Goal: Task Accomplishment & Management: Use online tool/utility

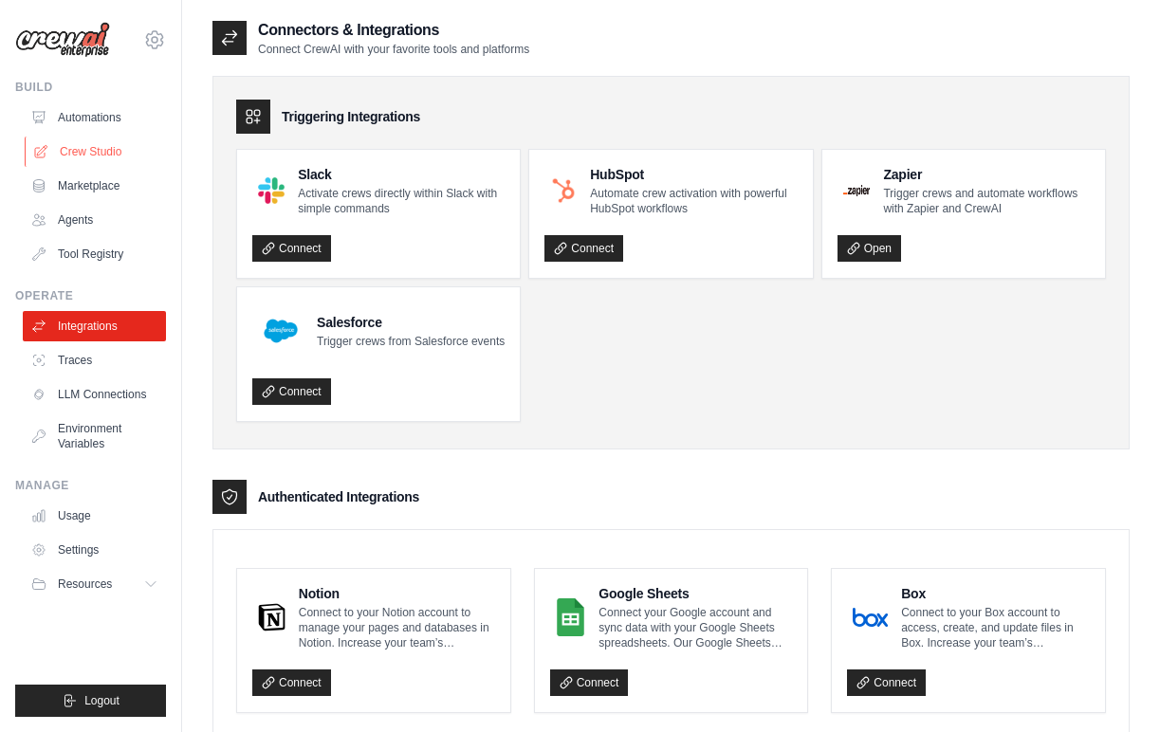
click at [120, 155] on link "Crew Studio" at bounding box center [96, 152] width 143 height 30
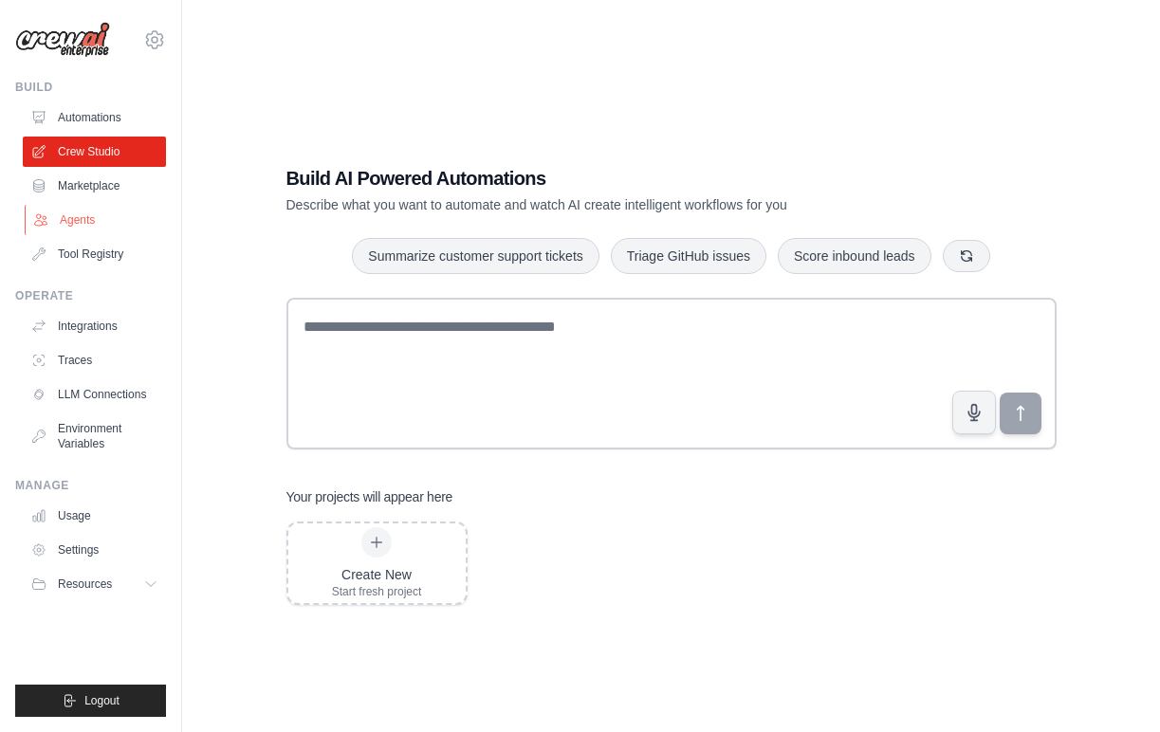
click at [106, 208] on link "Agents" at bounding box center [96, 220] width 143 height 30
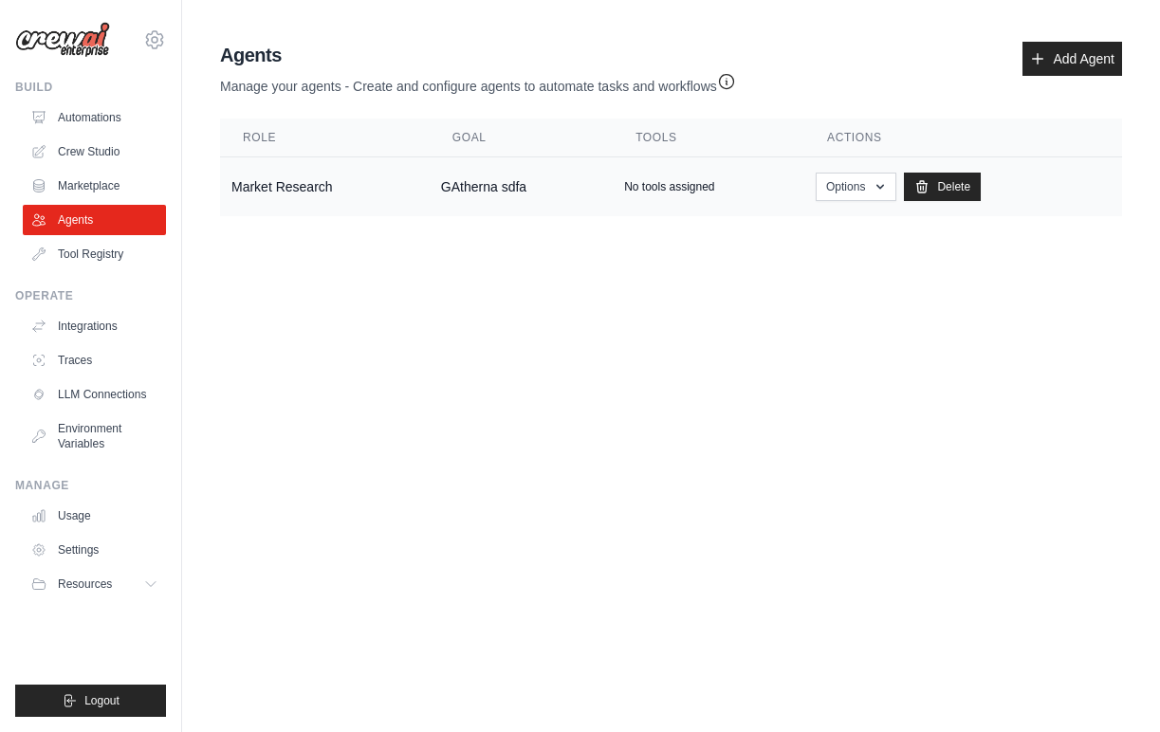
click at [348, 192] on td "Market Research" at bounding box center [325, 187] width 210 height 60
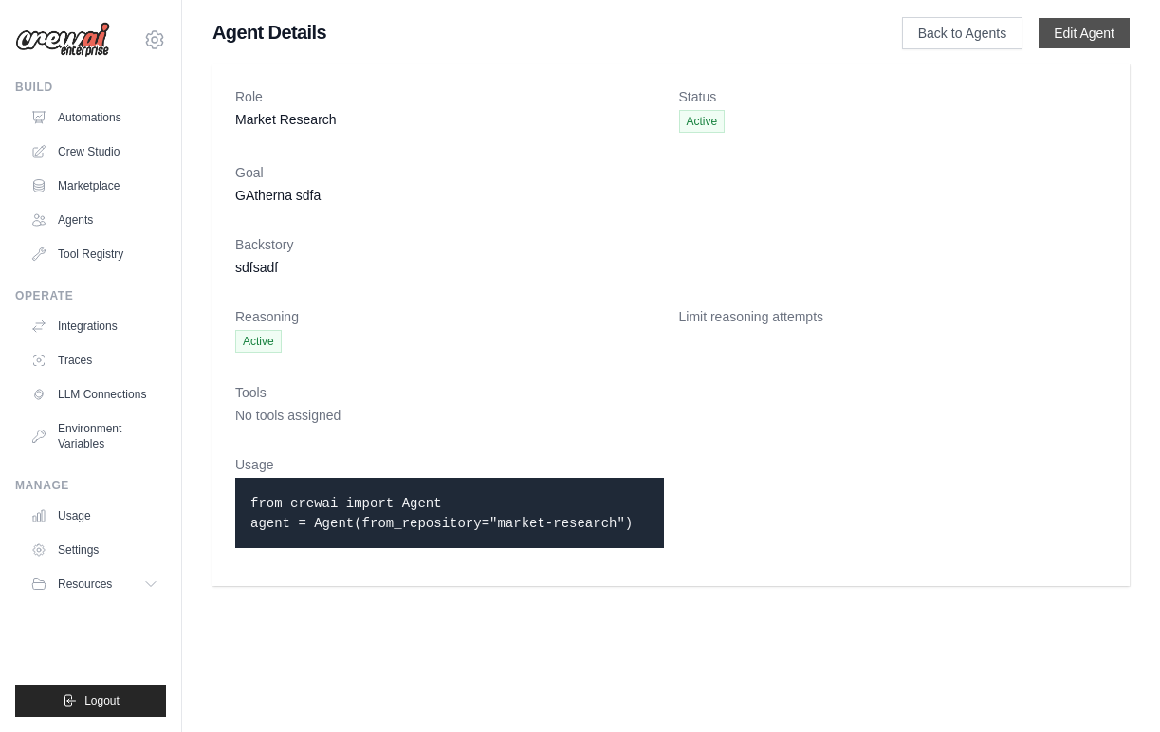
click at [1059, 29] on link "Edit Agent" at bounding box center [1083, 33] width 91 height 30
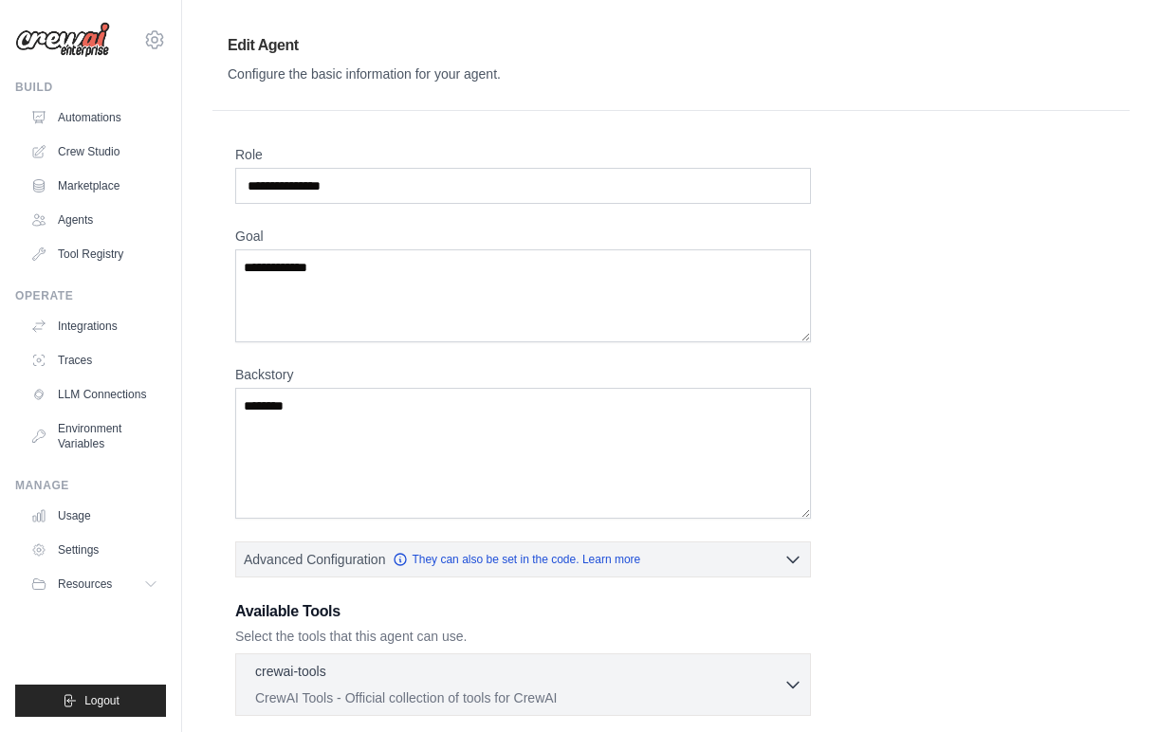
scroll to position [338, 0]
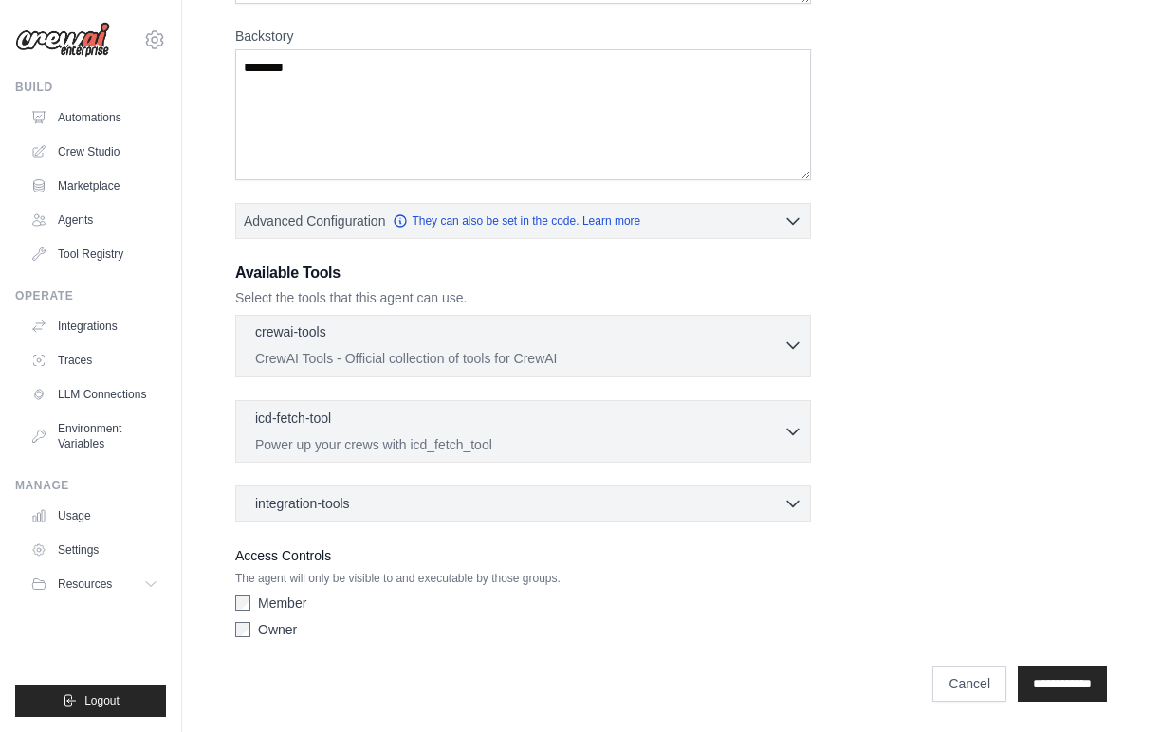
click at [711, 353] on p "CrewAI Tools - Official collection of tools for CrewAI" at bounding box center [519, 358] width 528 height 19
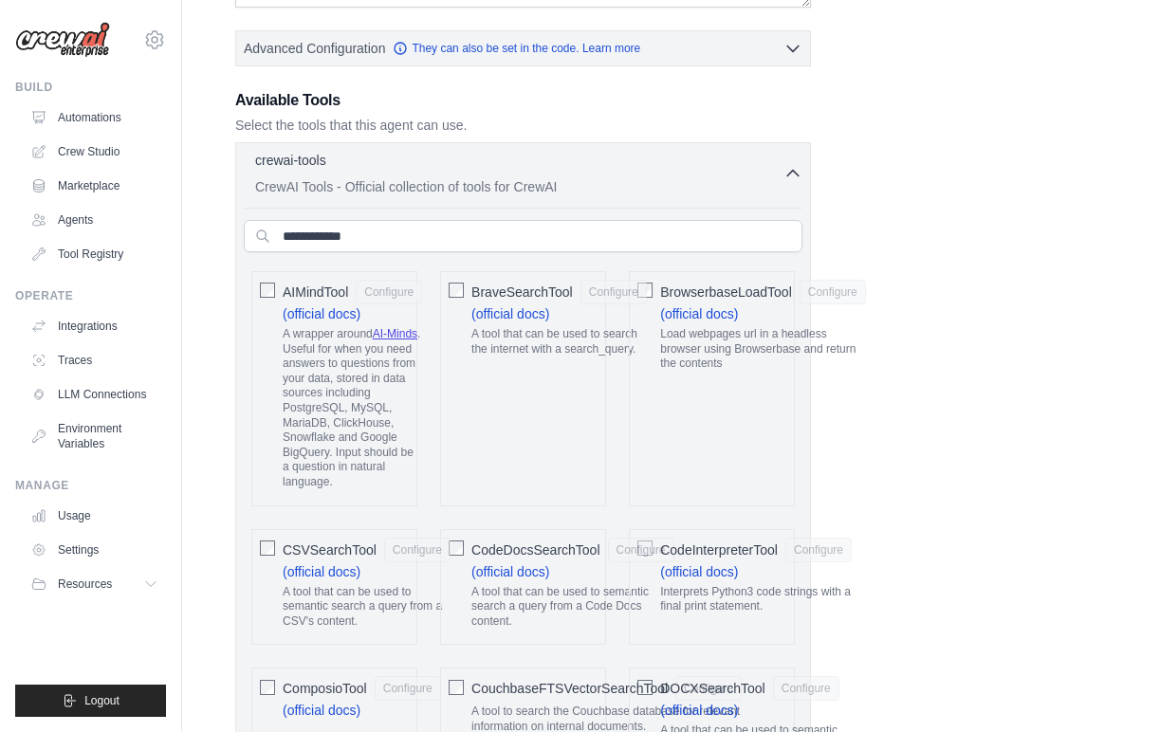
scroll to position [0, 0]
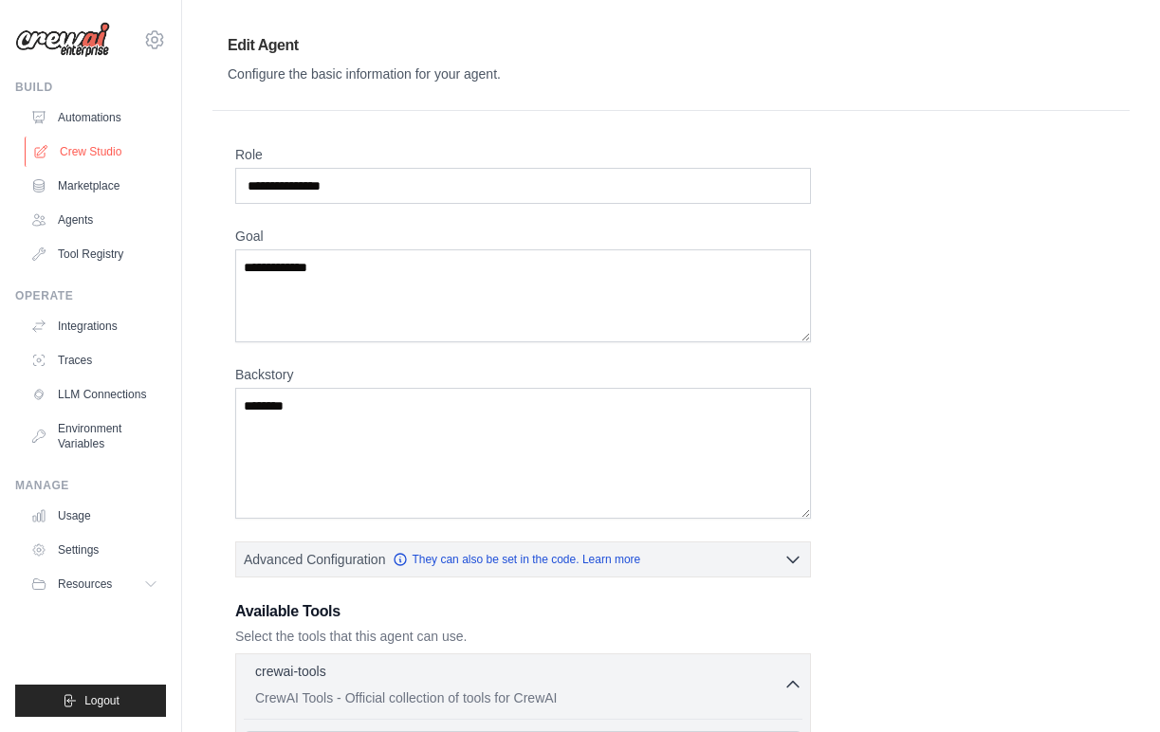
click at [118, 148] on link "Crew Studio" at bounding box center [96, 152] width 143 height 30
click at [123, 155] on link "Crew Studio" at bounding box center [96, 152] width 143 height 30
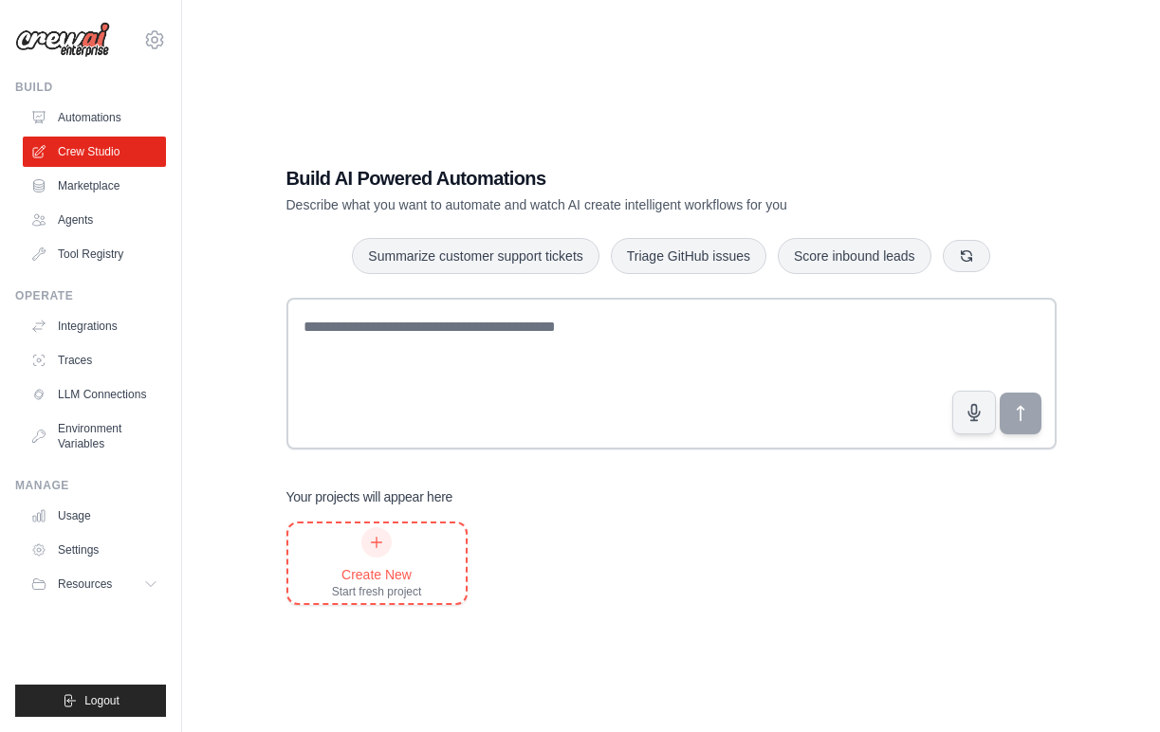
click at [386, 544] on div at bounding box center [376, 542] width 30 height 30
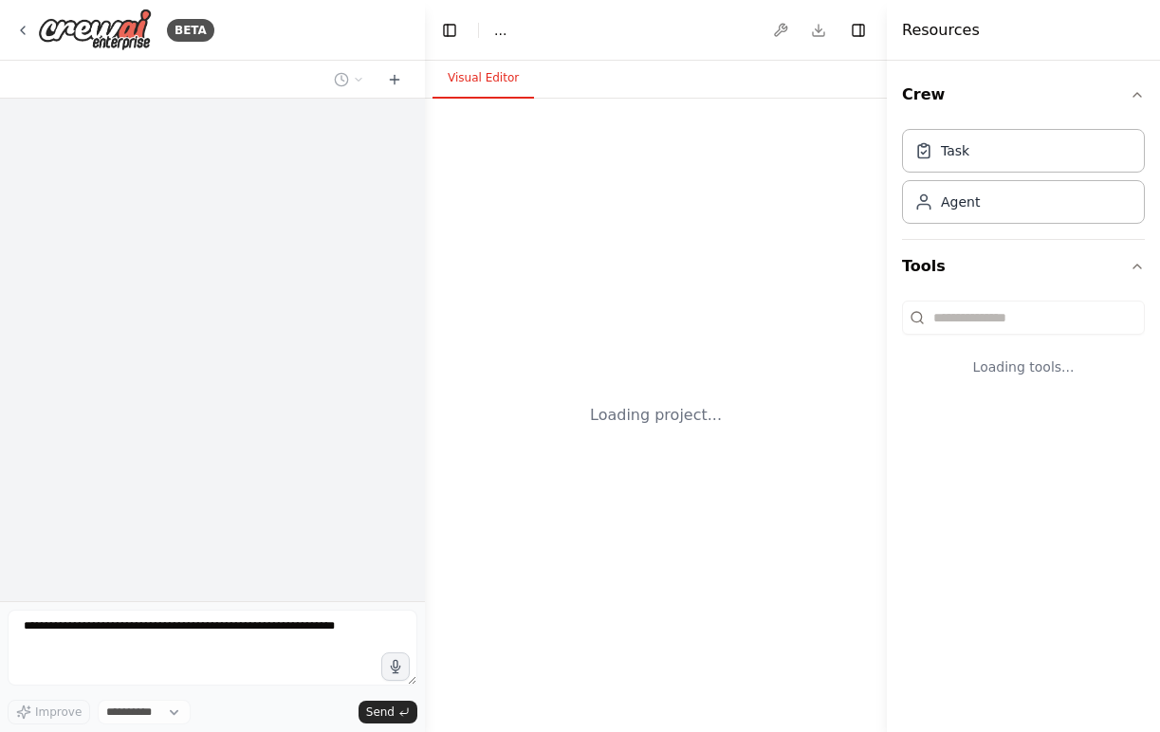
select select "****"
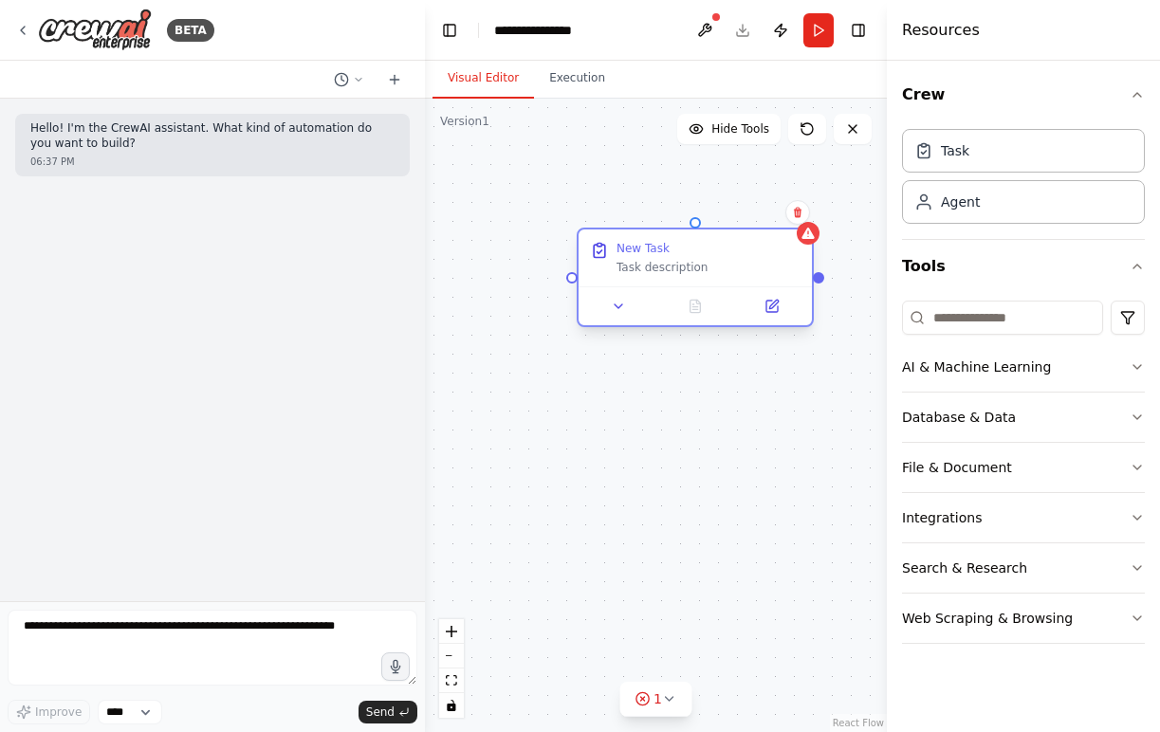
drag, startPoint x: 745, startPoint y: 282, endPoint x: 617, endPoint y: 260, distance: 129.8
click at [617, 260] on div "Task description" at bounding box center [708, 267] width 184 height 15
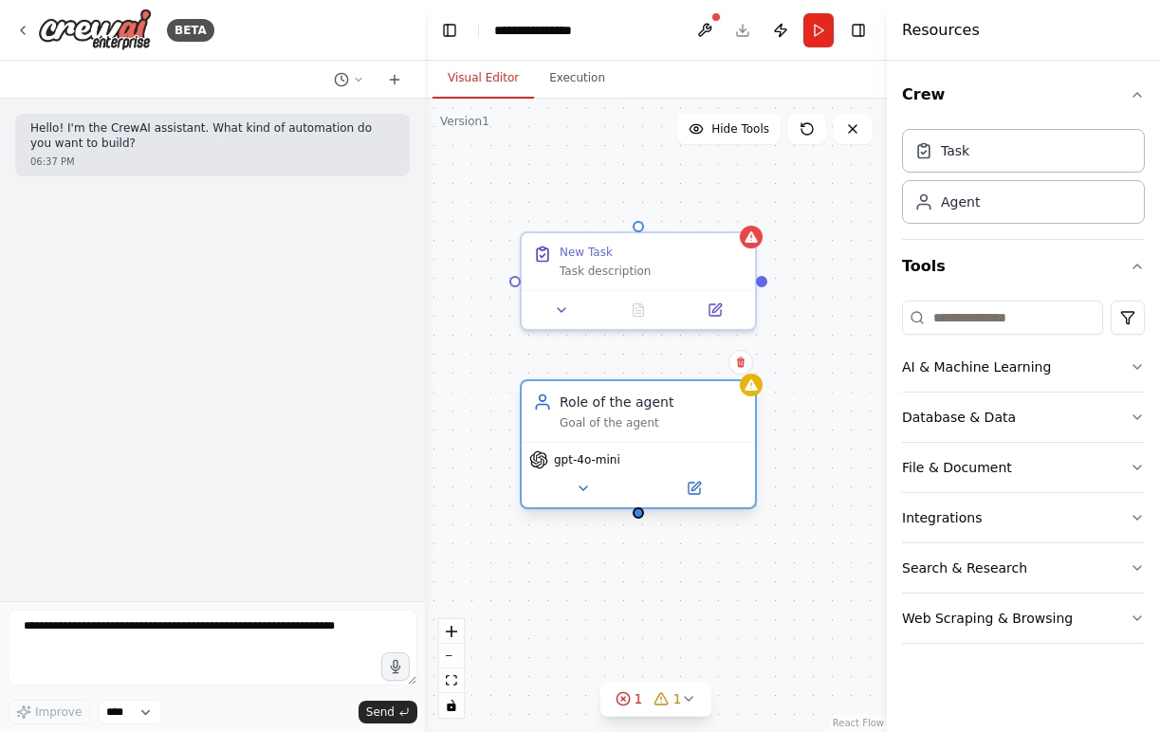
drag, startPoint x: 704, startPoint y: 426, endPoint x: 648, endPoint y: 400, distance: 62.4
click at [648, 400] on div "Role of the agent" at bounding box center [651, 402] width 184 height 19
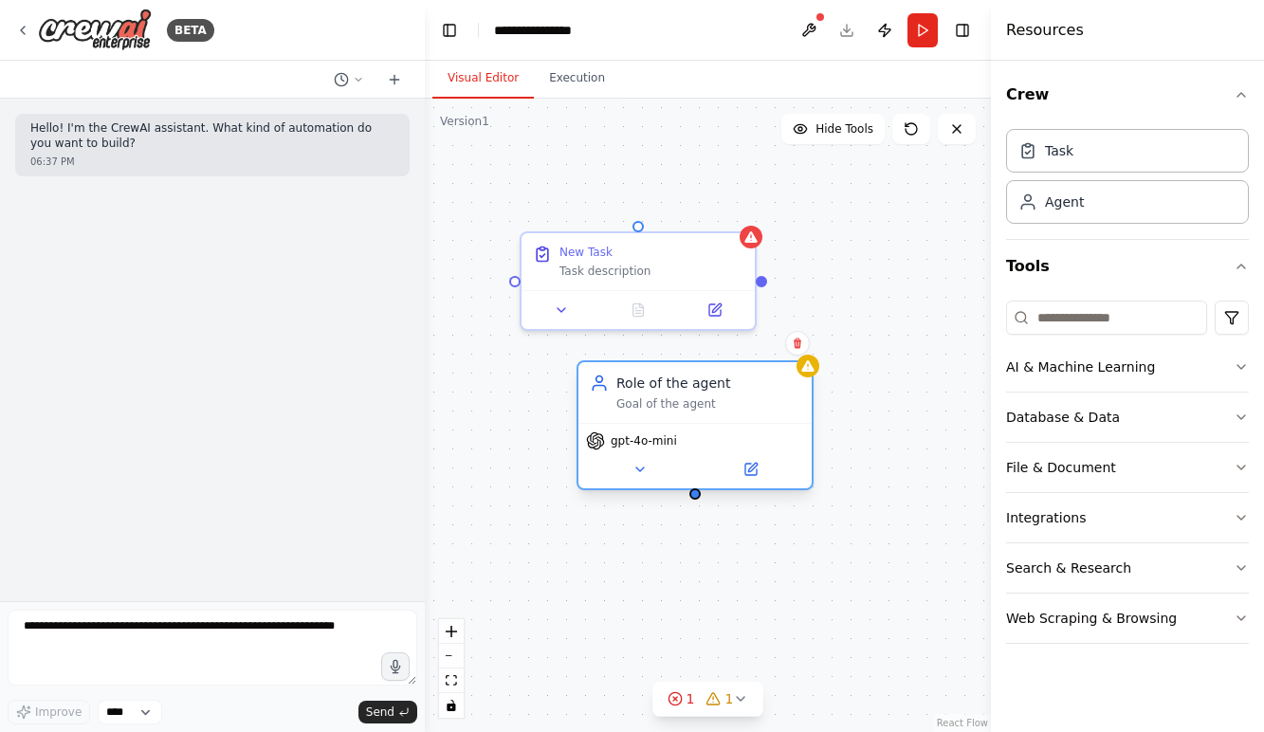
drag, startPoint x: 621, startPoint y: 455, endPoint x: 786, endPoint y: 387, distance: 178.5
click at [677, 433] on span "gpt-4o-mini" at bounding box center [644, 440] width 66 height 15
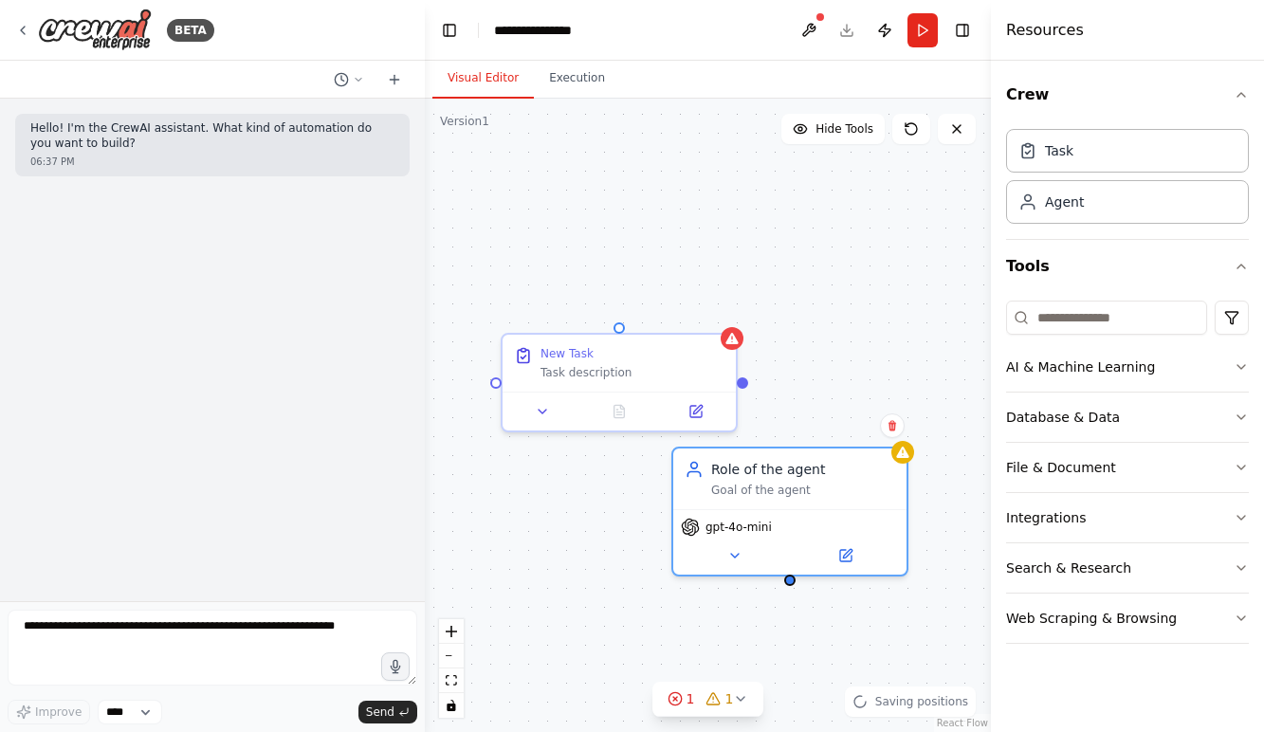
drag, startPoint x: 765, startPoint y: 295, endPoint x: 709, endPoint y: 366, distance: 90.5
click at [709, 366] on div "New Task Task description Role of the agent Goal of the agent gpt-4o-mini" at bounding box center [708, 415] width 566 height 633
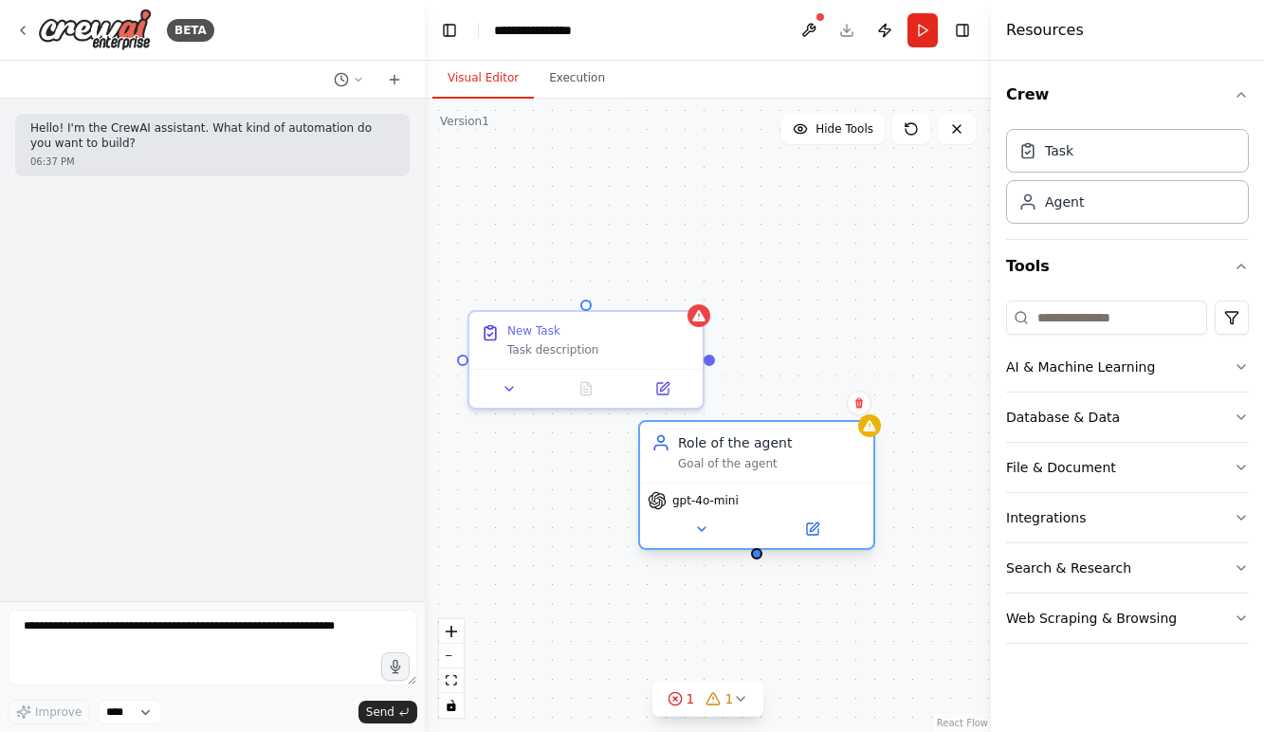
drag, startPoint x: 730, startPoint y: 507, endPoint x: 736, endPoint y: 489, distance: 18.9
click at [730, 507] on span "gpt-4o-mini" at bounding box center [705, 500] width 66 height 15
click at [784, 365] on div "New Task Task description Role of the agent Goal of the agent gpt-4o-mini" at bounding box center [708, 415] width 566 height 633
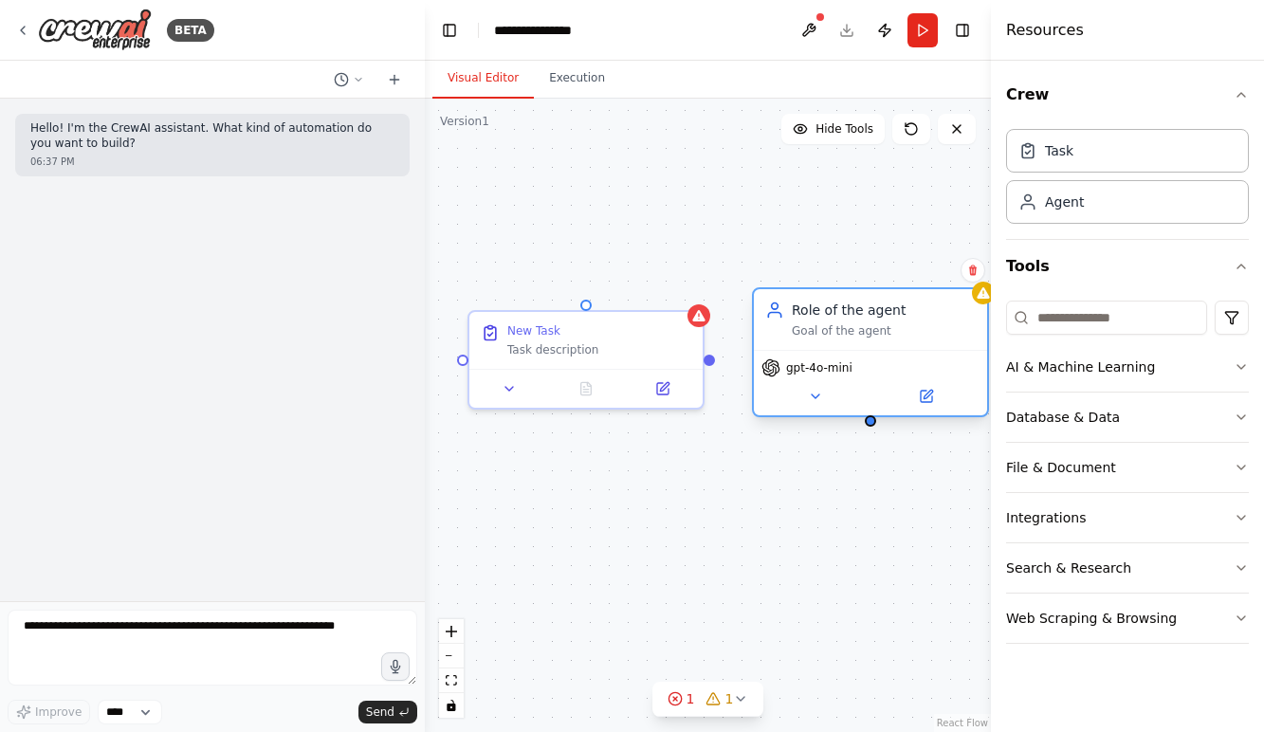
drag, startPoint x: 725, startPoint y: 476, endPoint x: 838, endPoint y: 338, distance: 177.9
click at [838, 338] on div "Role of the agent Goal of the agent" at bounding box center [870, 319] width 233 height 61
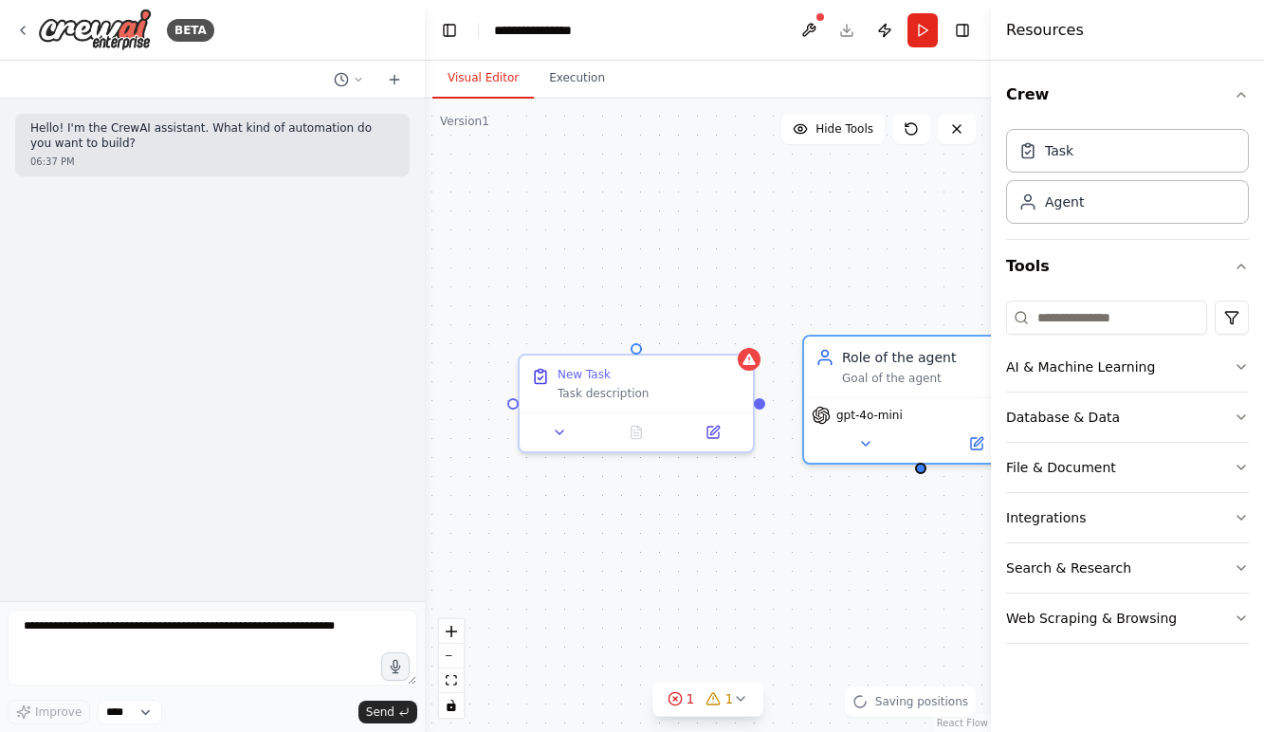
drag, startPoint x: 713, startPoint y: 365, endPoint x: 747, endPoint y: 386, distance: 40.0
click at [747, 386] on div "New Task Task description Role of the agent Goal of the agent gpt-4o-mini" at bounding box center [708, 415] width 566 height 633
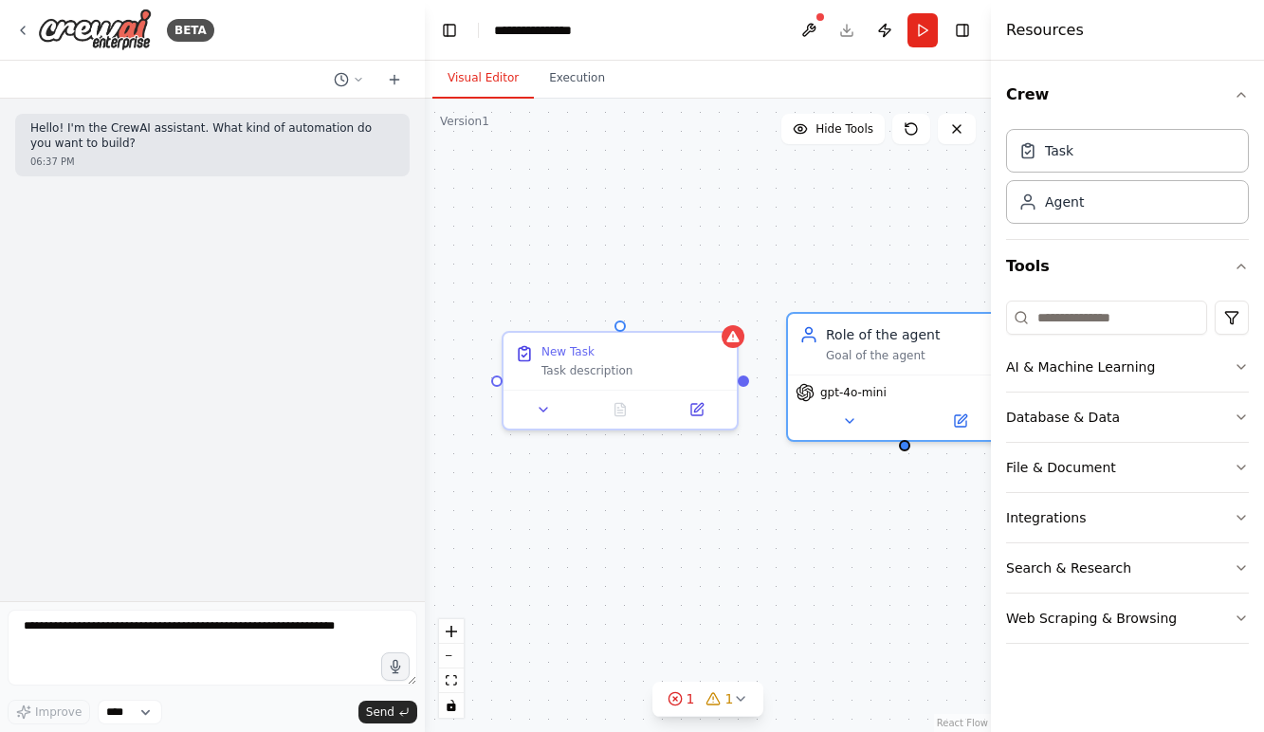
click at [732, 485] on div "New Task Task description Role of the agent Goal of the agent gpt-4o-mini" at bounding box center [708, 415] width 566 height 633
click at [659, 512] on div "New Task Task description Role of the agent Goal of the agent gpt-4o-mini" at bounding box center [708, 415] width 566 height 633
click at [585, 270] on div "New Task Task description Role of the agent Goal of the agent gpt-4o-mini" at bounding box center [708, 415] width 566 height 633
click at [677, 700] on icon at bounding box center [675, 699] width 4 height 4
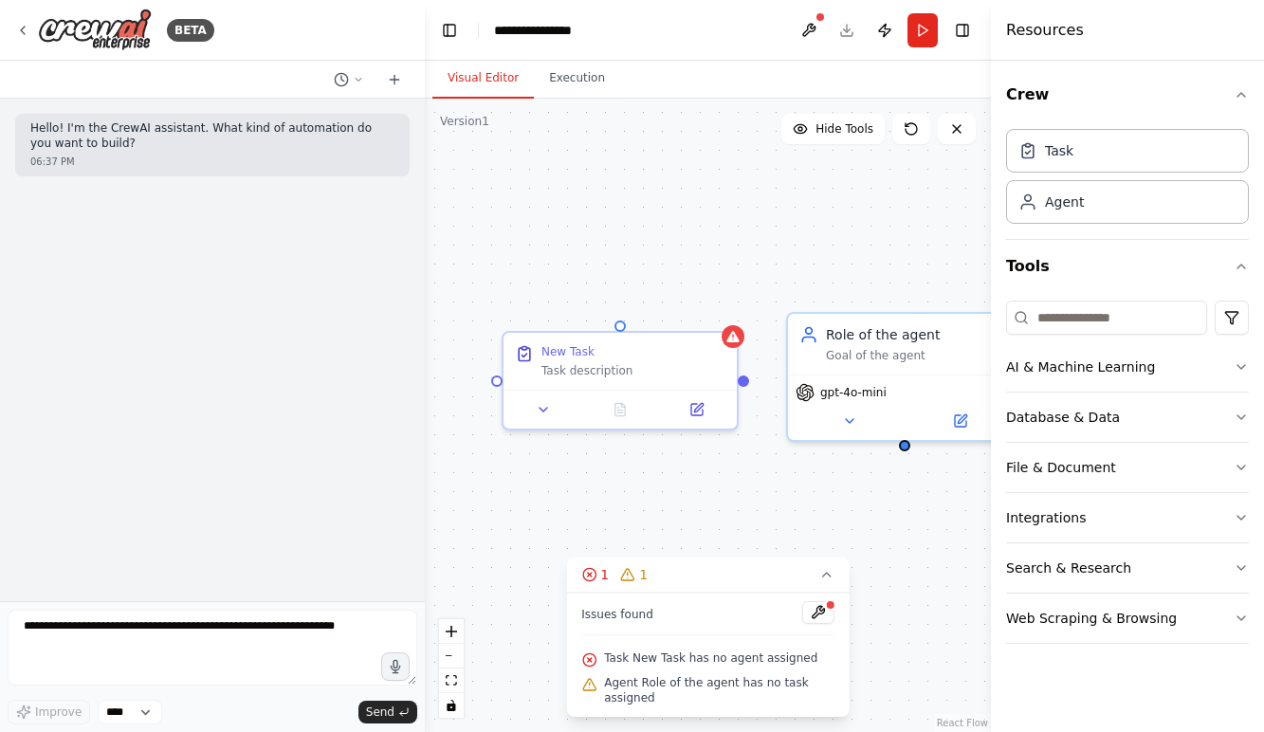
click at [777, 662] on span "Task New Task has no agent assigned" at bounding box center [710, 657] width 213 height 15
click at [730, 268] on div "New Task Task description Role of the agent Goal of the agent gpt-4o-mini" at bounding box center [708, 415] width 566 height 633
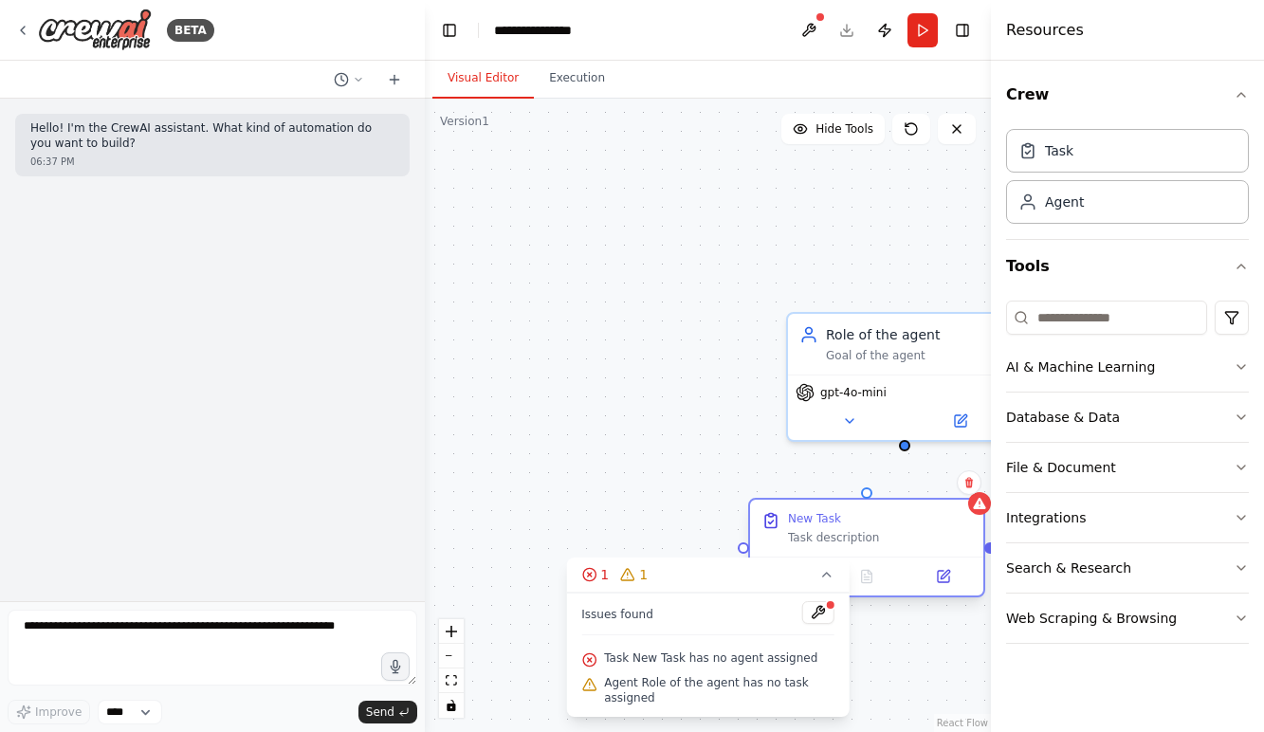
drag, startPoint x: 625, startPoint y: 371, endPoint x: 874, endPoint y: 522, distance: 291.9
click at [874, 522] on div "New Task Task description" at bounding box center [866, 528] width 233 height 57
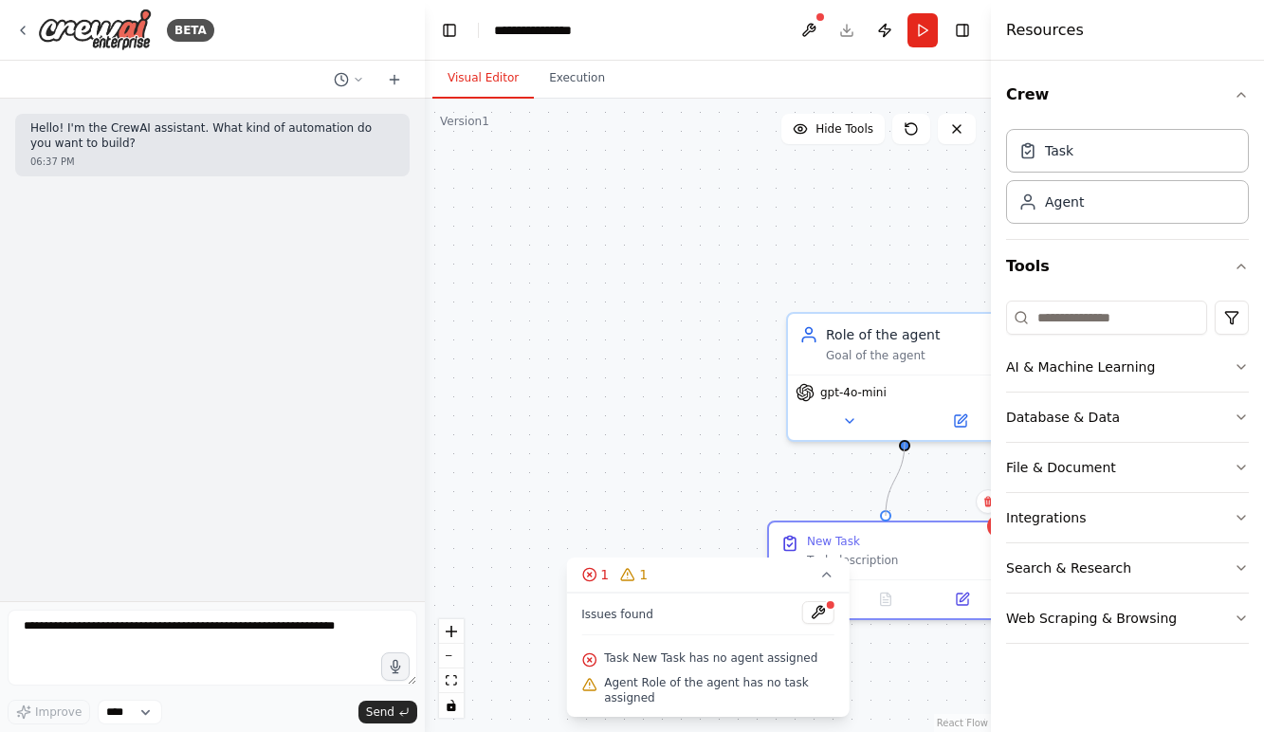
drag, startPoint x: 886, startPoint y: 517, endPoint x: 913, endPoint y: 447, distance: 75.4
click at [913, 447] on div "New Task Task description Role of the agent Goal of the agent gpt-4o-mini" at bounding box center [708, 415] width 566 height 633
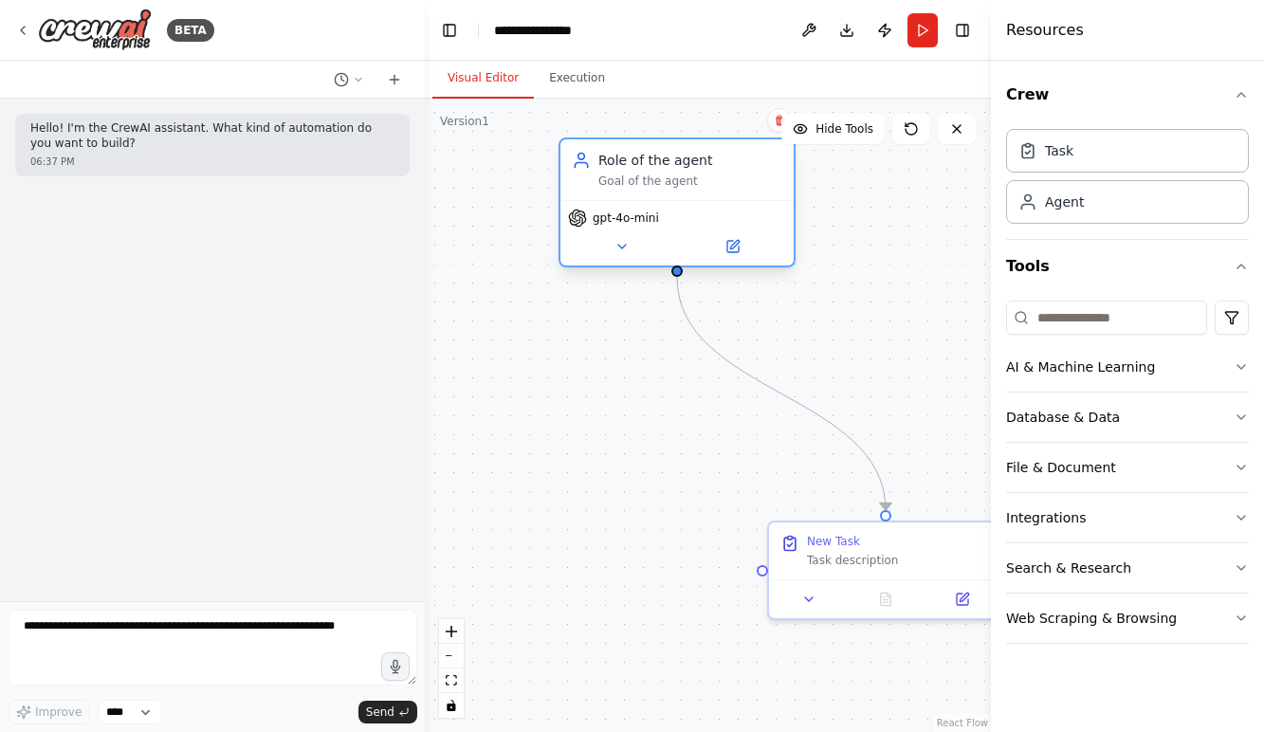
drag, startPoint x: 907, startPoint y: 392, endPoint x: 686, endPoint y: 218, distance: 281.7
click at [686, 218] on div "gpt-4o-mini" at bounding box center [677, 218] width 218 height 19
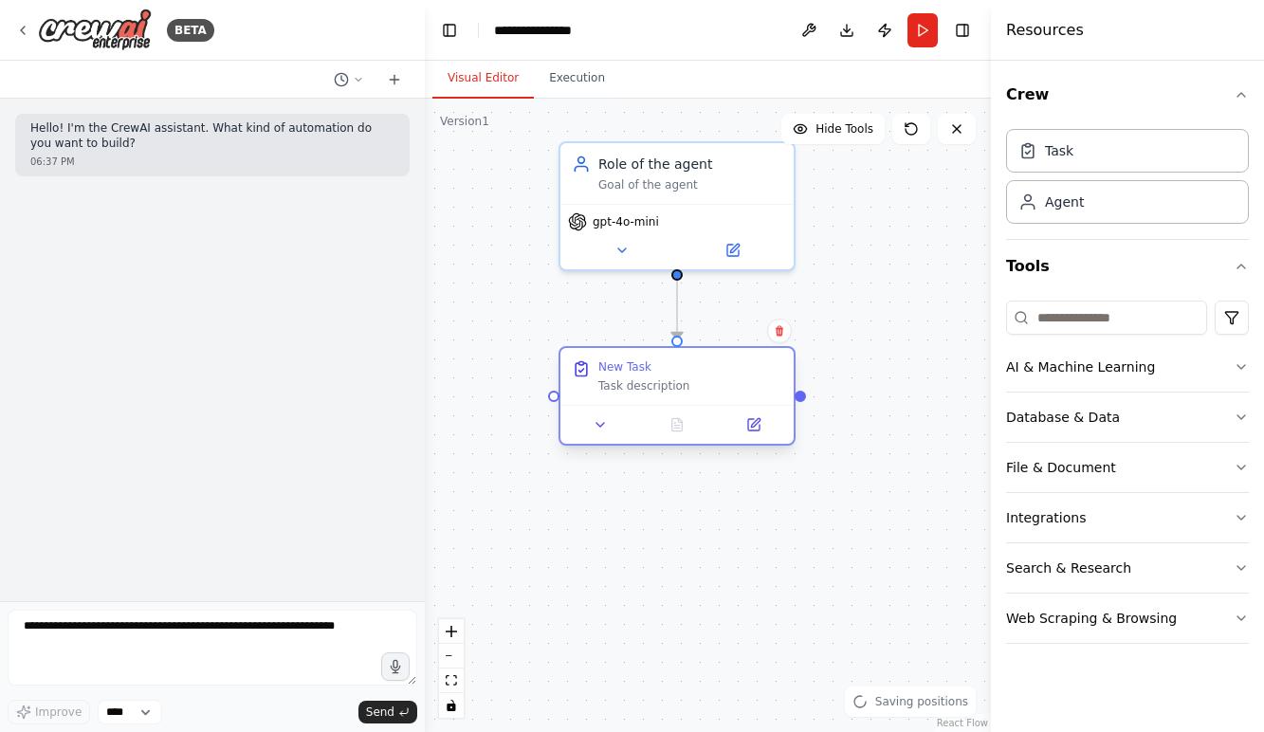
drag, startPoint x: 857, startPoint y: 558, endPoint x: 649, endPoint y: 372, distance: 279.4
click at [648, 380] on div "Task description" at bounding box center [690, 385] width 184 height 15
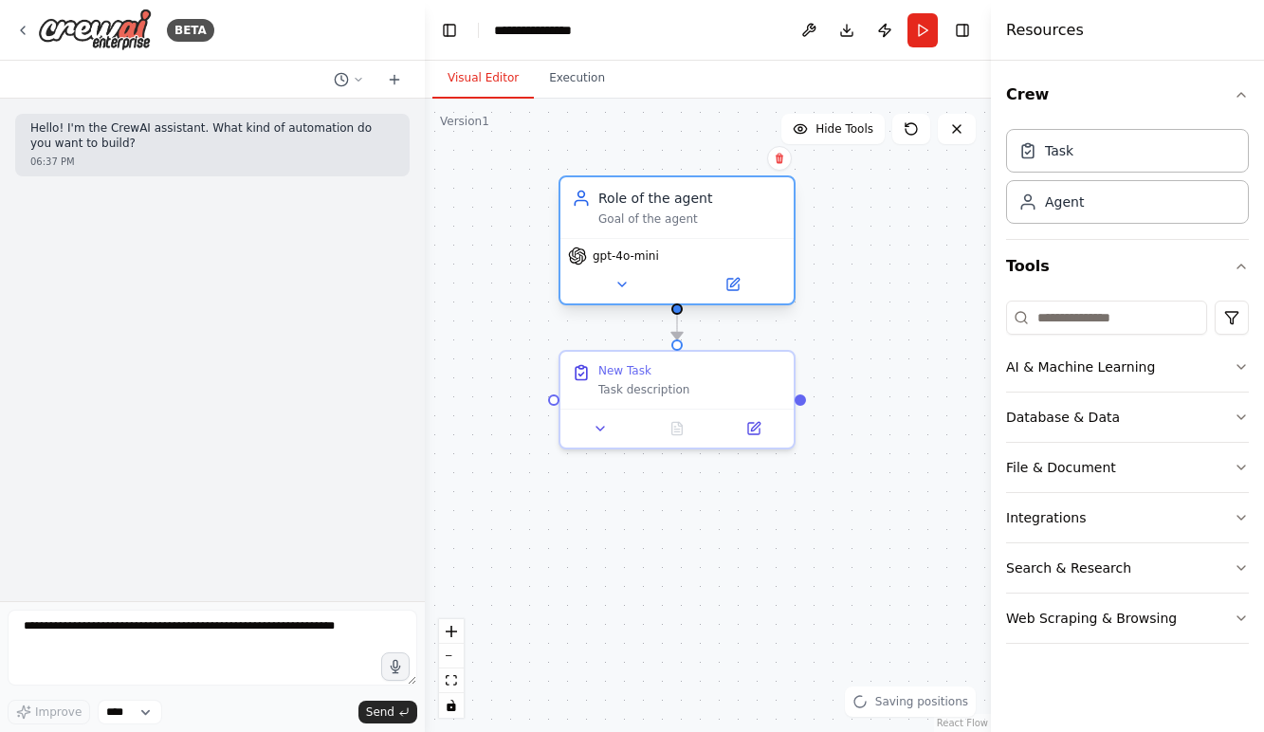
drag, startPoint x: 688, startPoint y: 232, endPoint x: 686, endPoint y: 271, distance: 38.9
click at [686, 271] on div "gpt-4o-mini" at bounding box center [676, 270] width 233 height 65
drag, startPoint x: 802, startPoint y: 403, endPoint x: 833, endPoint y: 537, distance: 137.3
click at [833, 537] on div ".deletable-edge-delete-btn { width: 20px; height: 20px; border: 0px solid #ffff…" at bounding box center [708, 415] width 566 height 633
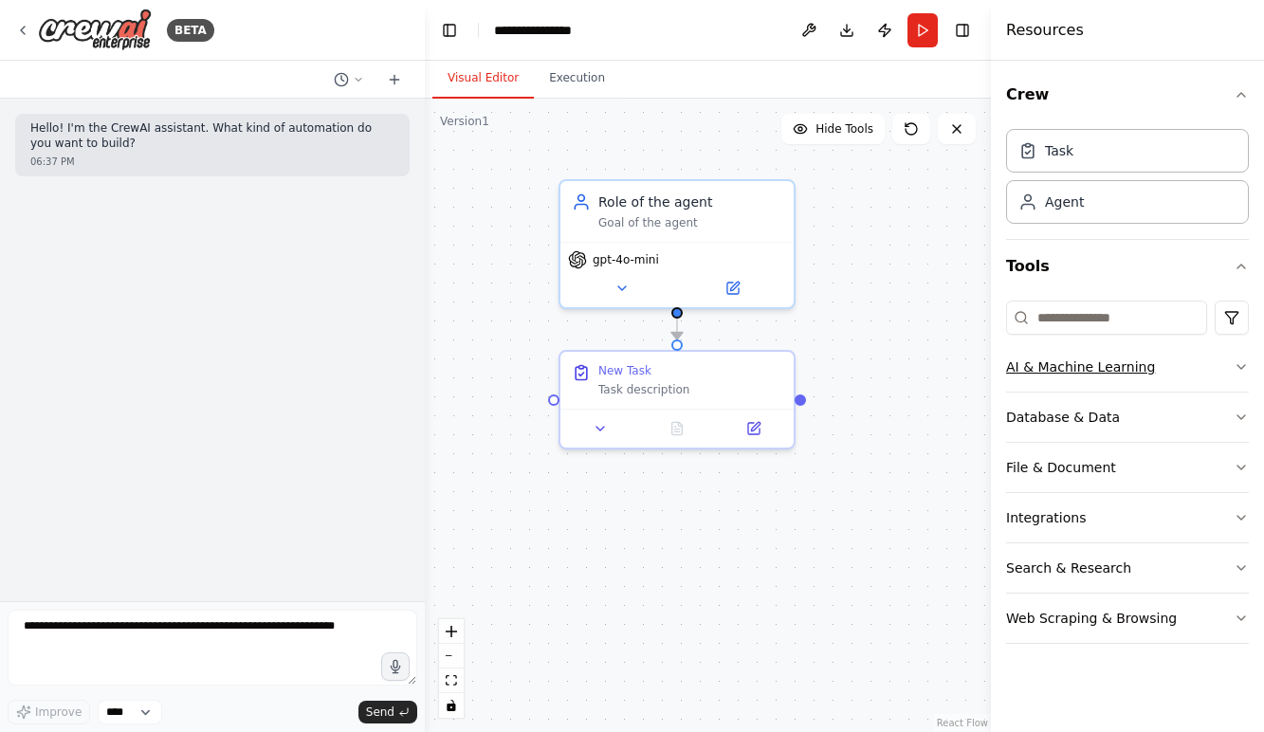
click at [1058, 375] on button "AI & Machine Learning" at bounding box center [1127, 366] width 243 height 49
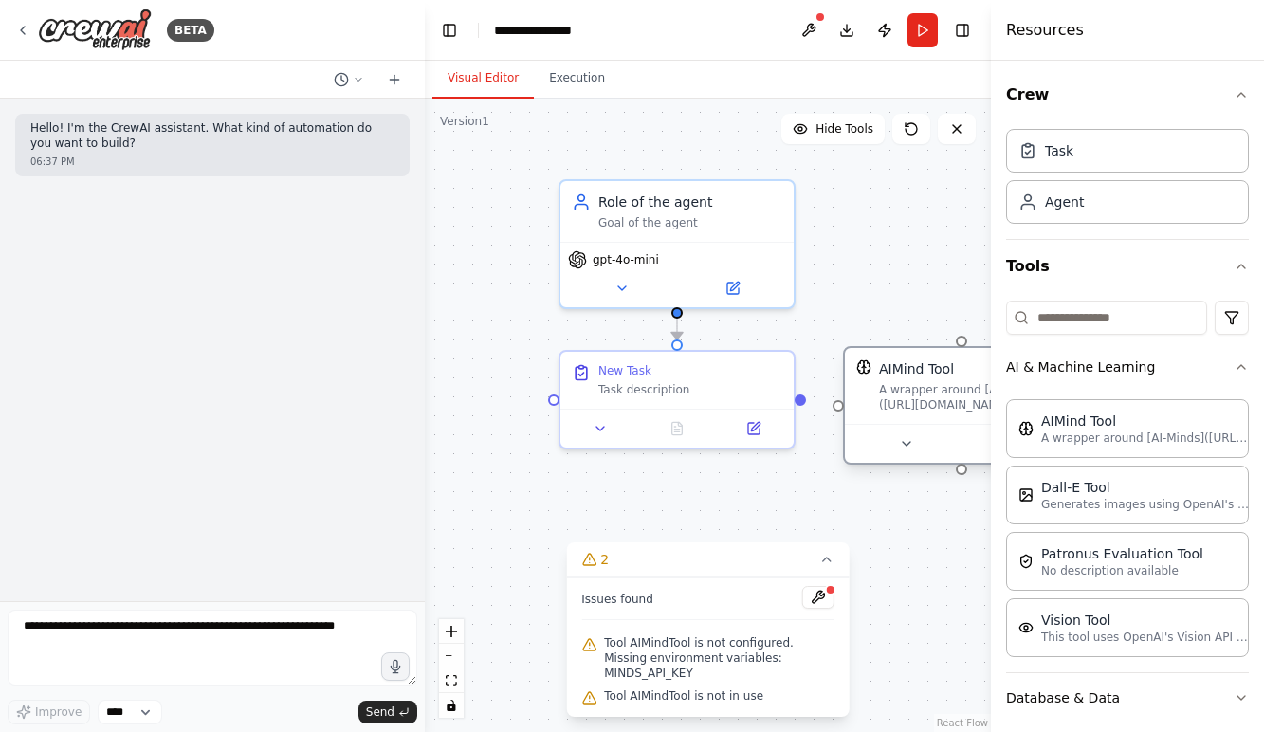
drag, startPoint x: 838, startPoint y: 537, endPoint x: 925, endPoint y: 381, distance: 178.3
click at [925, 382] on div "A wrapper around [AI-Minds]([URL][DOMAIN_NAME]). Useful for when you need answe…" at bounding box center [973, 397] width 188 height 30
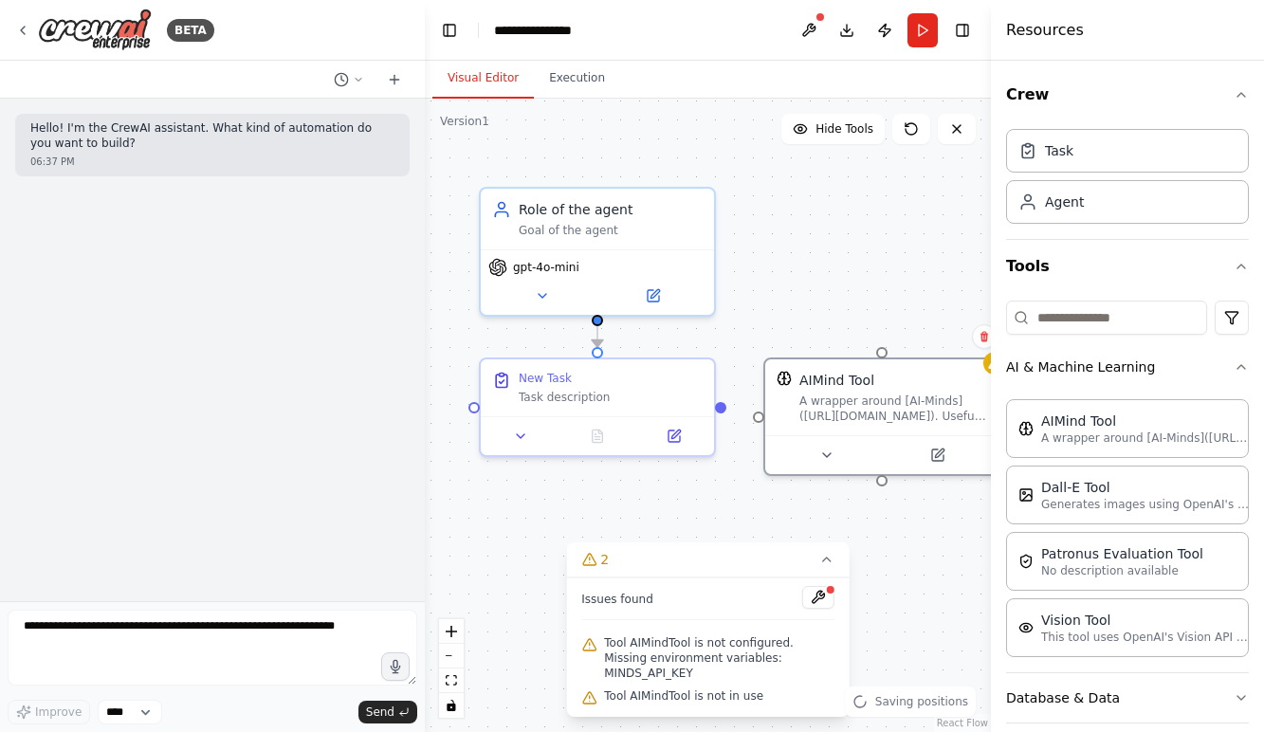
drag, startPoint x: 838, startPoint y: 416, endPoint x: 861, endPoint y: 424, distance: 24.0
click at [868, 421] on div ".deletable-edge-delete-btn { width: 20px; height: 20px; border: 0px solid #ffff…" at bounding box center [708, 415] width 566 height 633
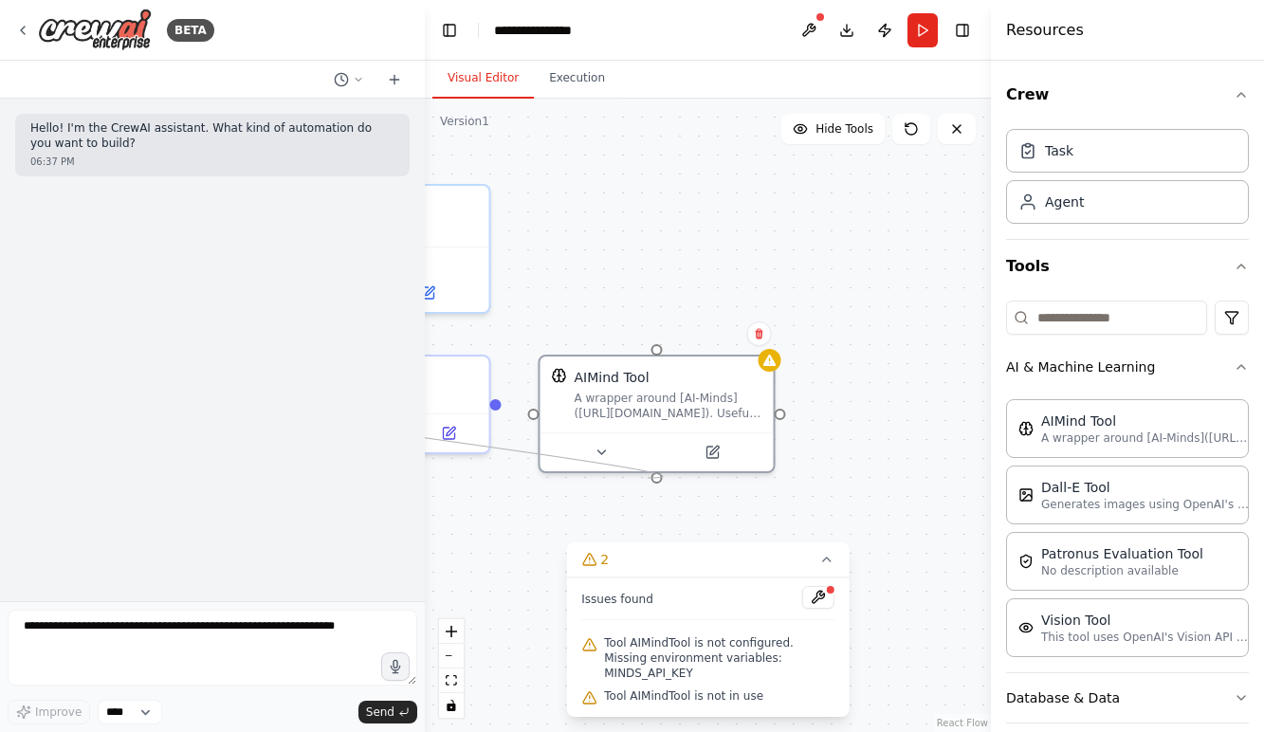
drag, startPoint x: 581, startPoint y: 404, endPoint x: 649, endPoint y: 479, distance: 100.7
click at [649, 479] on div ".deletable-edge-delete-btn { width: 20px; height: 20px; border: 0px solid #ffff…" at bounding box center [708, 415] width 566 height 633
click at [765, 337] on div ".deletable-edge-delete-btn { width: 20px; height: 20px; border: 0px solid #ffff…" at bounding box center [708, 415] width 566 height 633
click at [669, 466] on div at bounding box center [658, 454] width 241 height 40
click at [708, 415] on div "A wrapper around [AI-Minds]([URL][DOMAIN_NAME]). Useful for when you need answe…" at bounding box center [669, 407] width 193 height 31
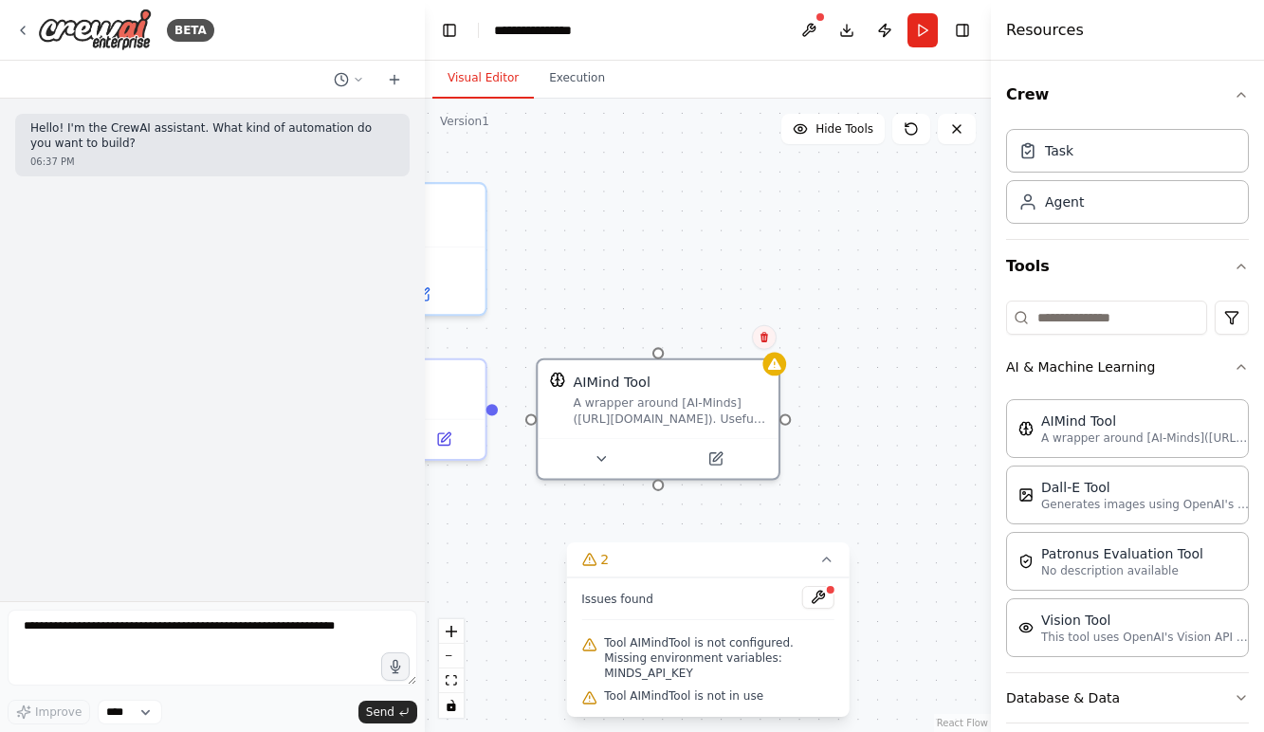
click at [766, 338] on icon at bounding box center [764, 337] width 8 height 10
click at [728, 335] on button "Confirm" at bounding box center [710, 337] width 67 height 23
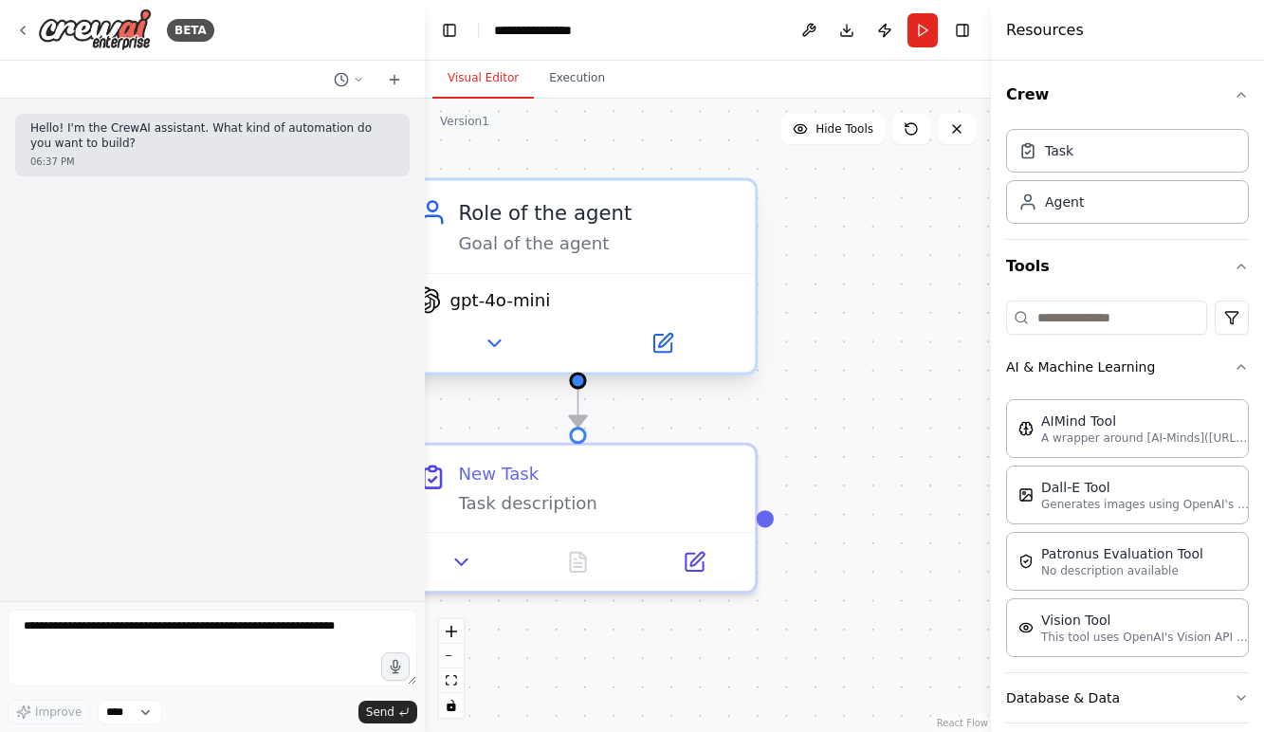
click at [502, 302] on span "gpt-4o-mini" at bounding box center [499, 299] width 101 height 23
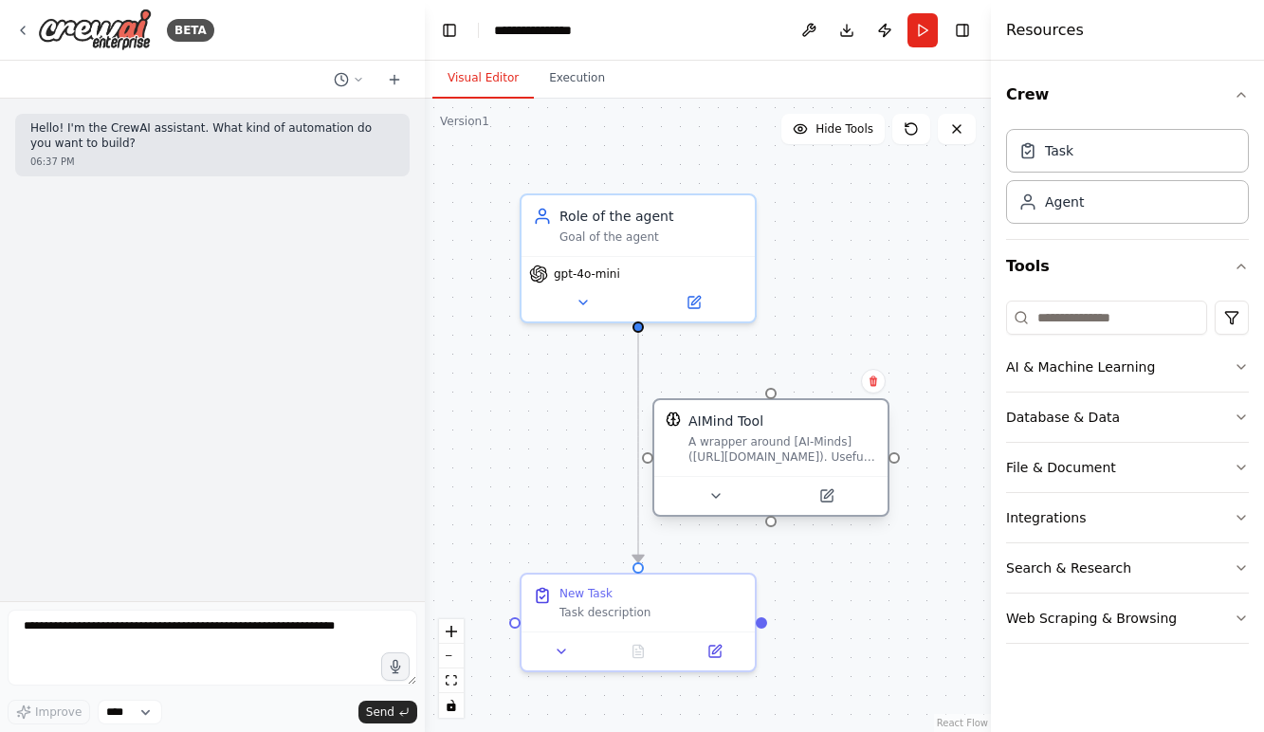
drag, startPoint x: 750, startPoint y: 448, endPoint x: 788, endPoint y: 421, distance: 46.8
click at [763, 421] on div "AIMind Tool" at bounding box center [725, 420] width 75 height 19
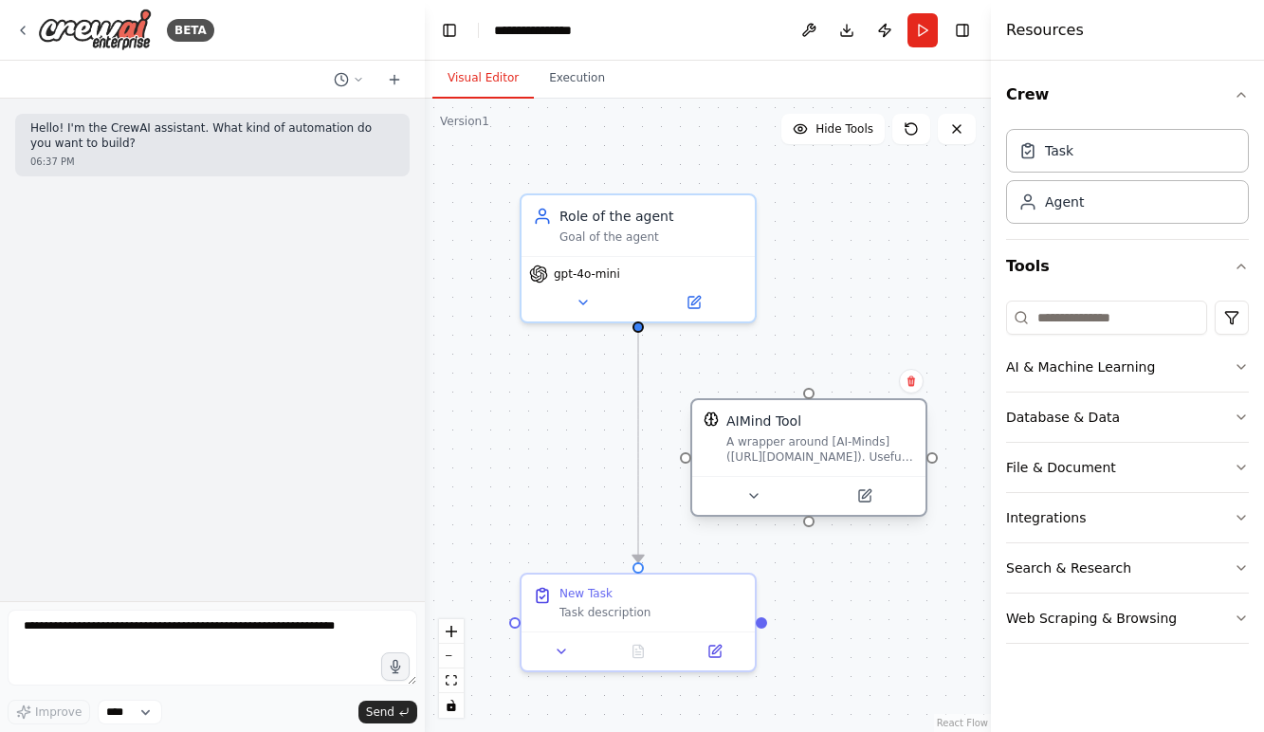
click at [820, 438] on div "A wrapper around [AI-Minds]([URL][DOMAIN_NAME]). Useful for when you need answe…" at bounding box center [820, 449] width 188 height 30
click at [911, 383] on icon at bounding box center [911, 381] width 8 height 10
click at [866, 385] on button "Confirm" at bounding box center [857, 381] width 67 height 23
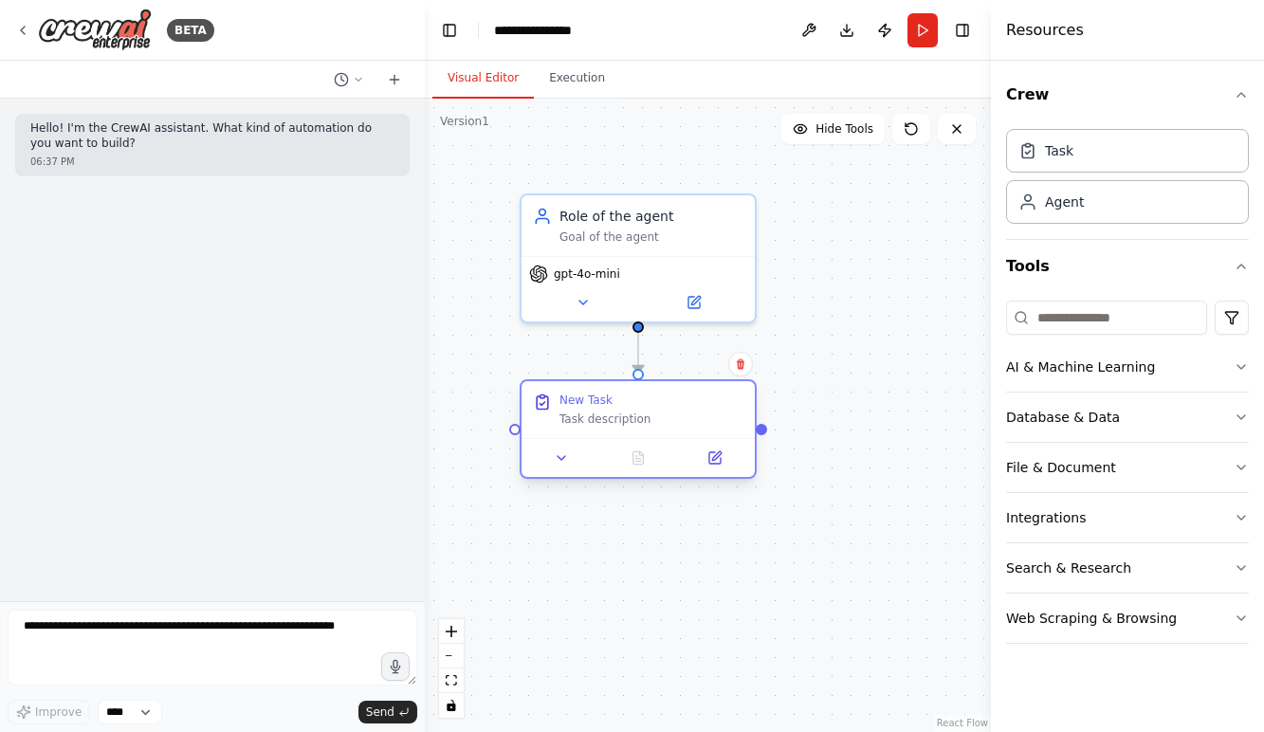
drag, startPoint x: 682, startPoint y: 622, endPoint x: 678, endPoint y: 434, distance: 187.8
click at [678, 434] on div "New Task Task description" at bounding box center [637, 409] width 233 height 57
click at [668, 429] on div "New Task Task description" at bounding box center [637, 409] width 233 height 57
click at [1106, 367] on button "AI & Machine Learning" at bounding box center [1127, 366] width 243 height 49
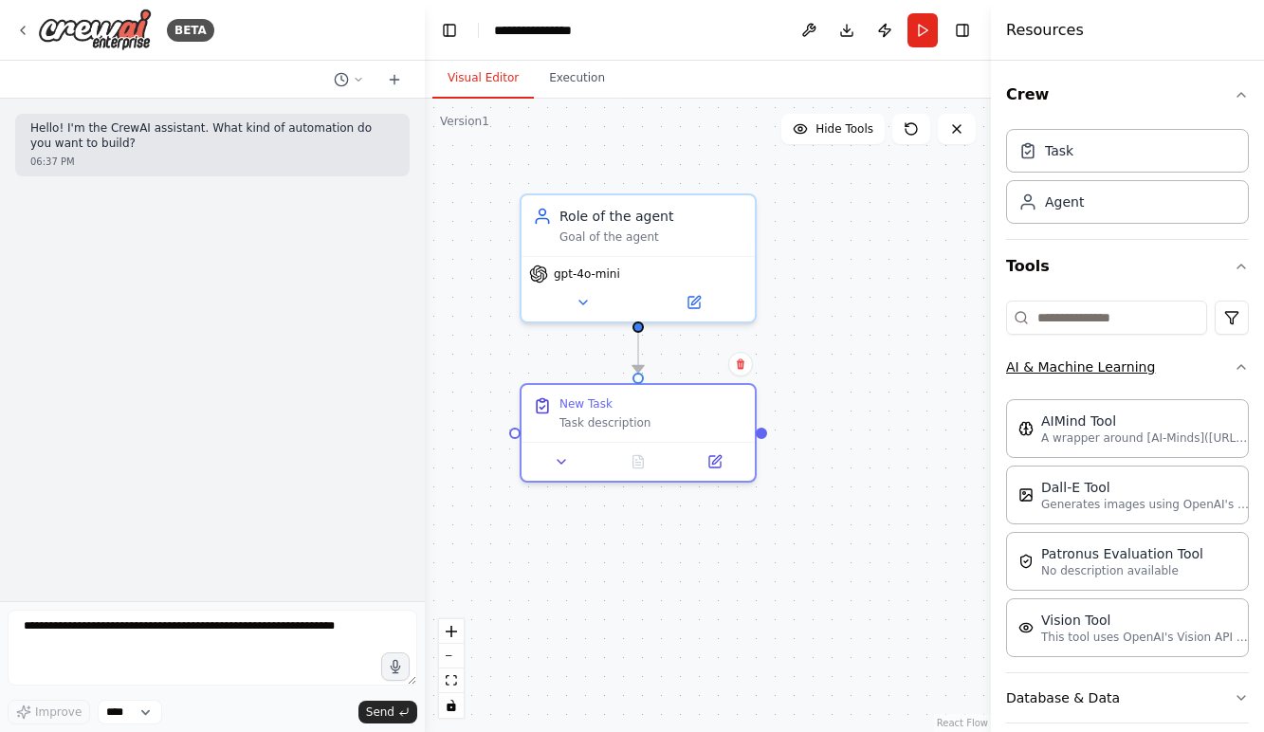
click at [1176, 367] on button "AI & Machine Learning" at bounding box center [1127, 366] width 243 height 49
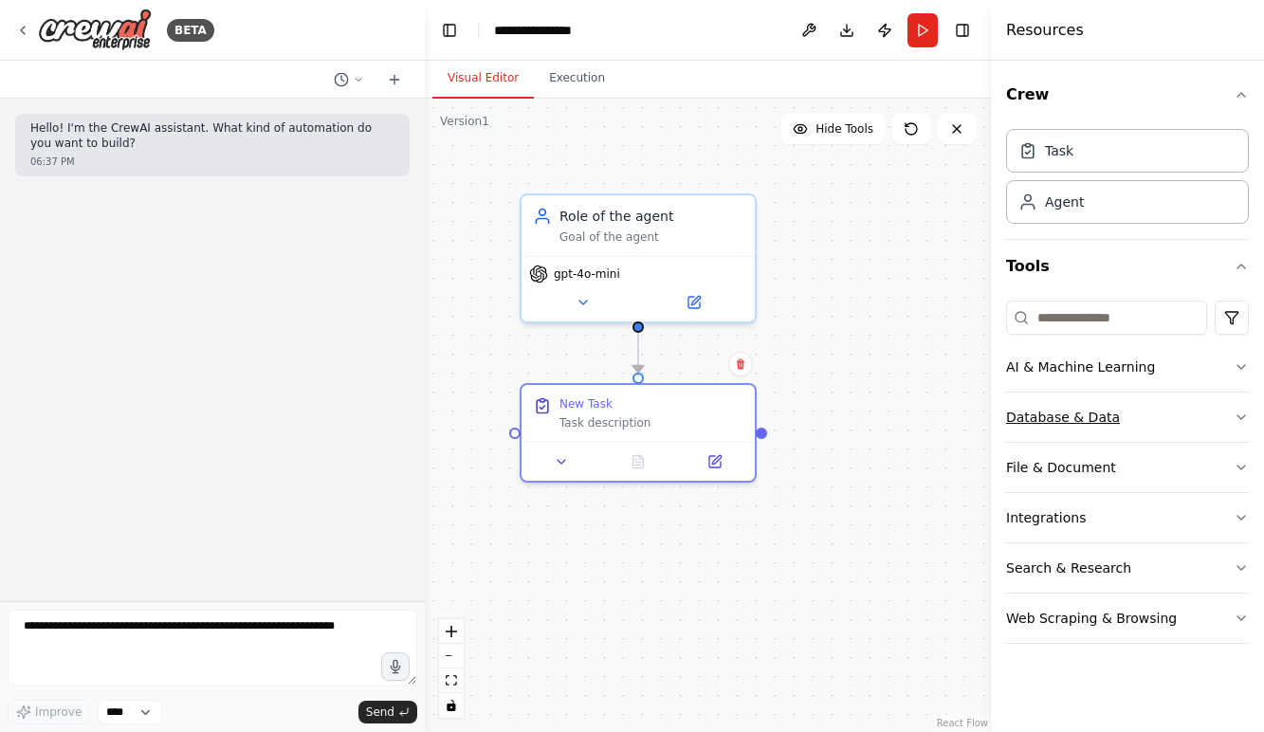
click at [1169, 404] on button "Database & Data" at bounding box center [1127, 417] width 243 height 49
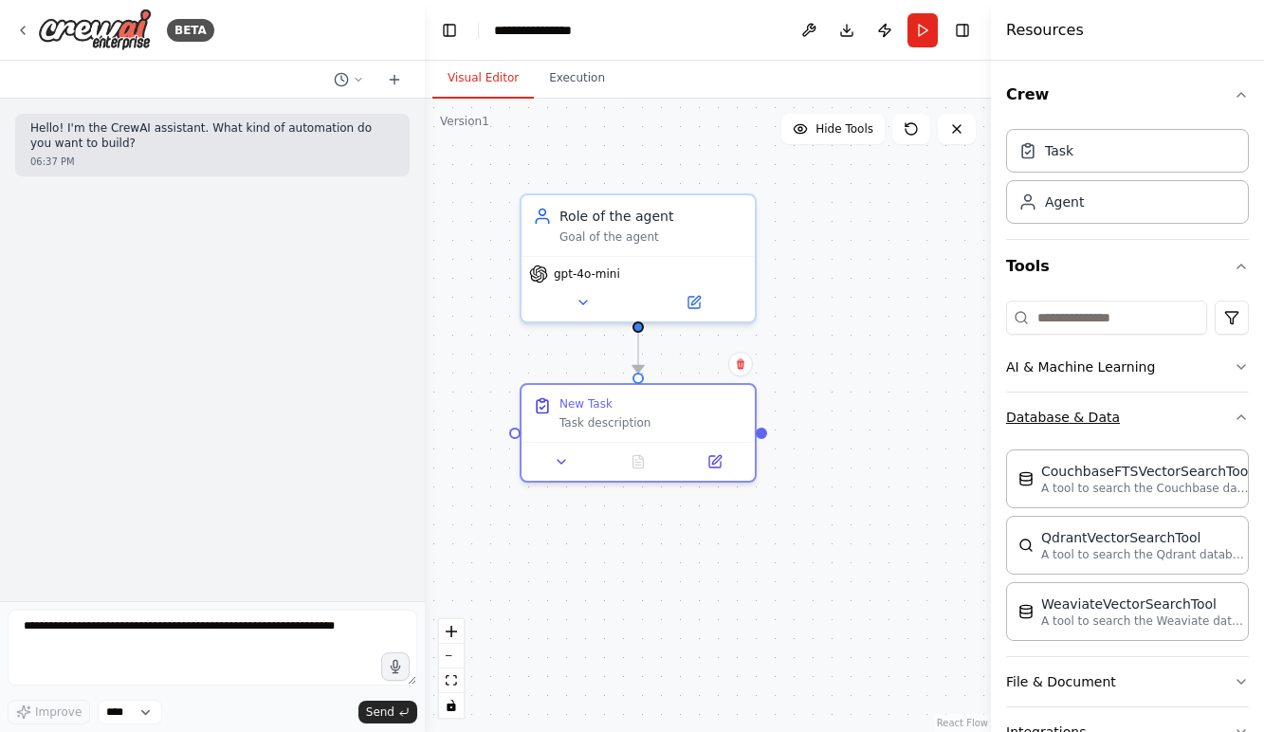
click at [1167, 428] on button "Database & Data" at bounding box center [1127, 417] width 243 height 49
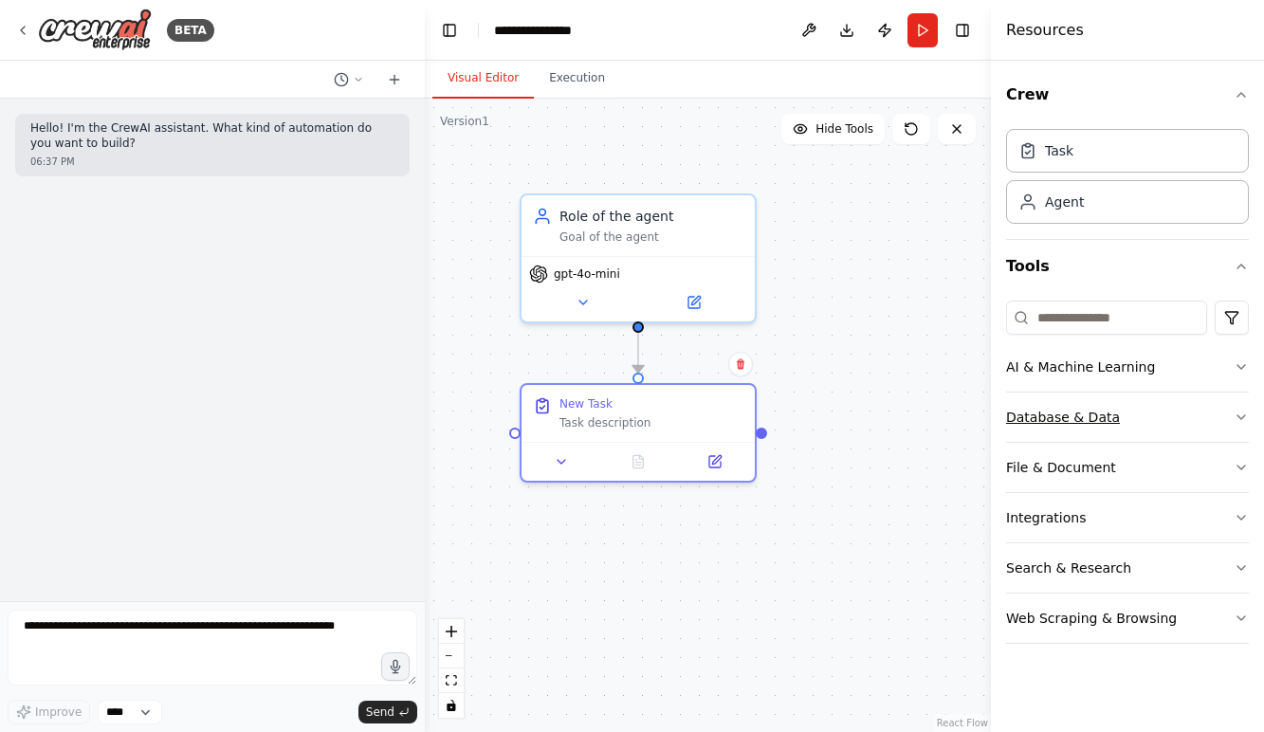
click at [1165, 428] on button "Database & Data" at bounding box center [1127, 417] width 243 height 49
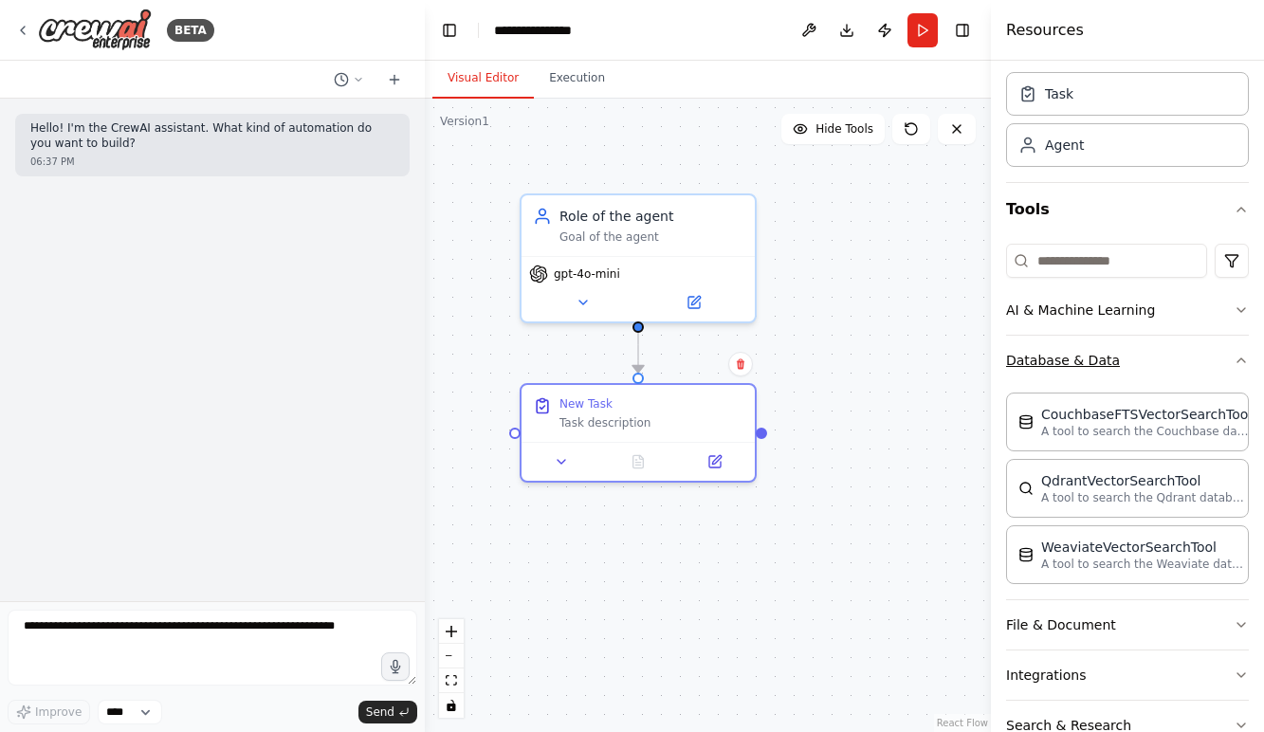
scroll to position [156, 0]
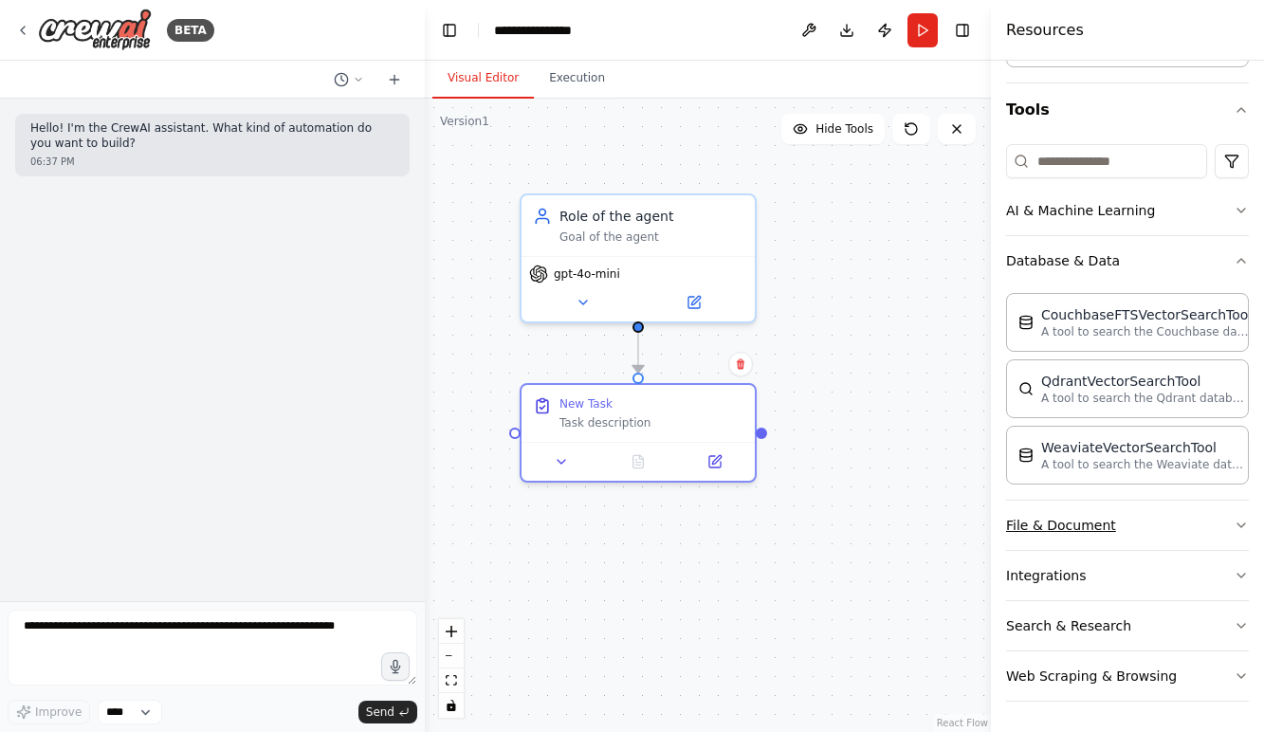
click at [1115, 530] on button "File & Document" at bounding box center [1127, 525] width 243 height 49
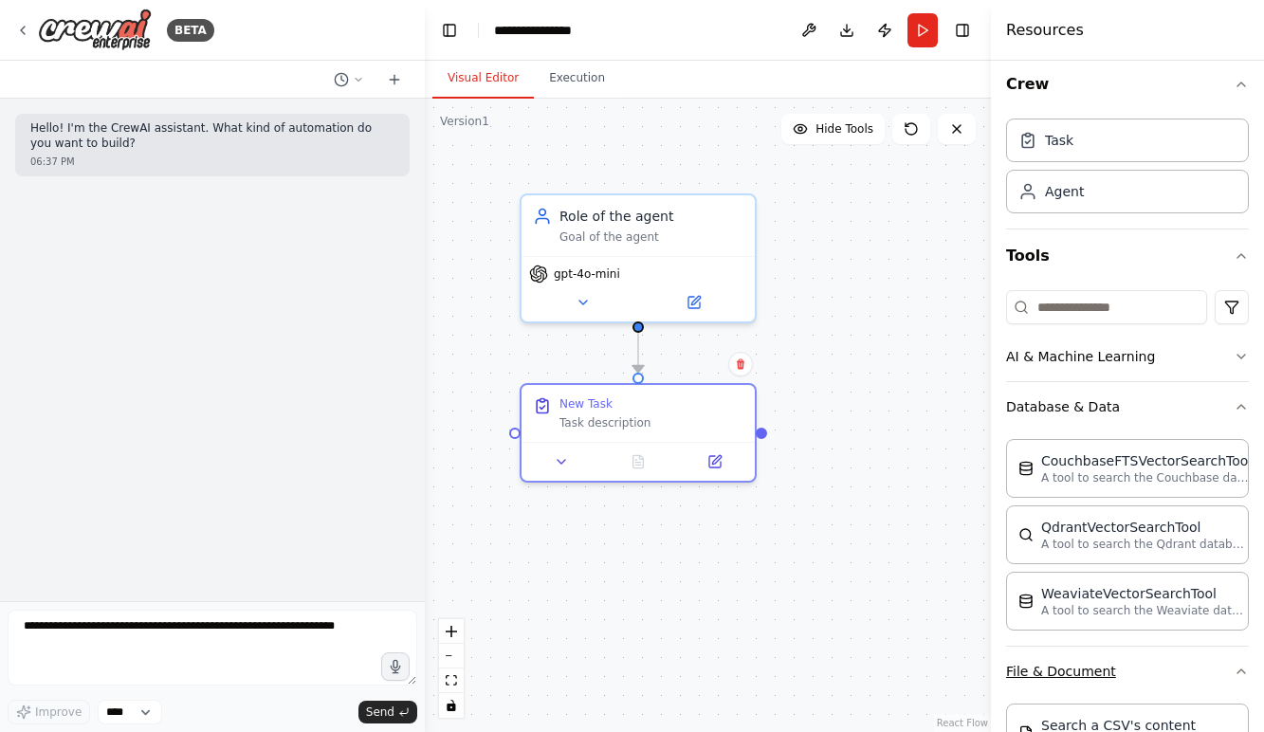
scroll to position [0, 0]
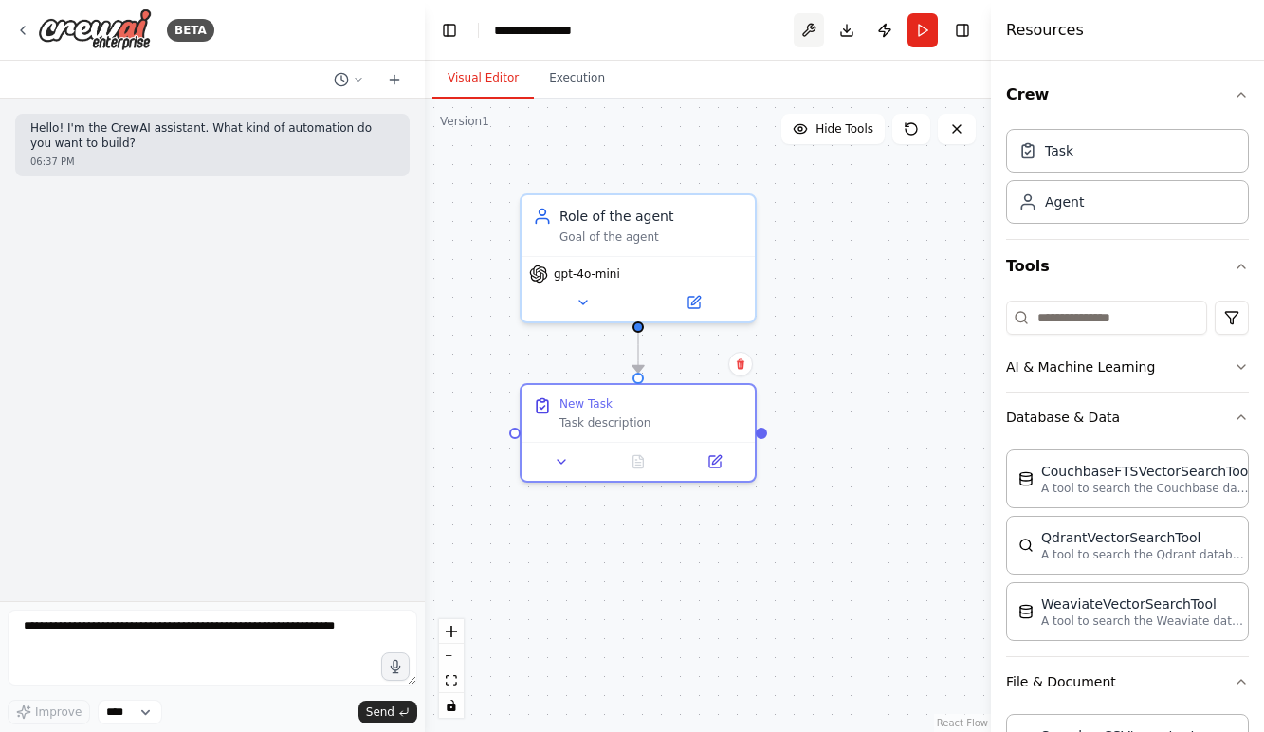
click at [800, 26] on button at bounding box center [809, 30] width 30 height 34
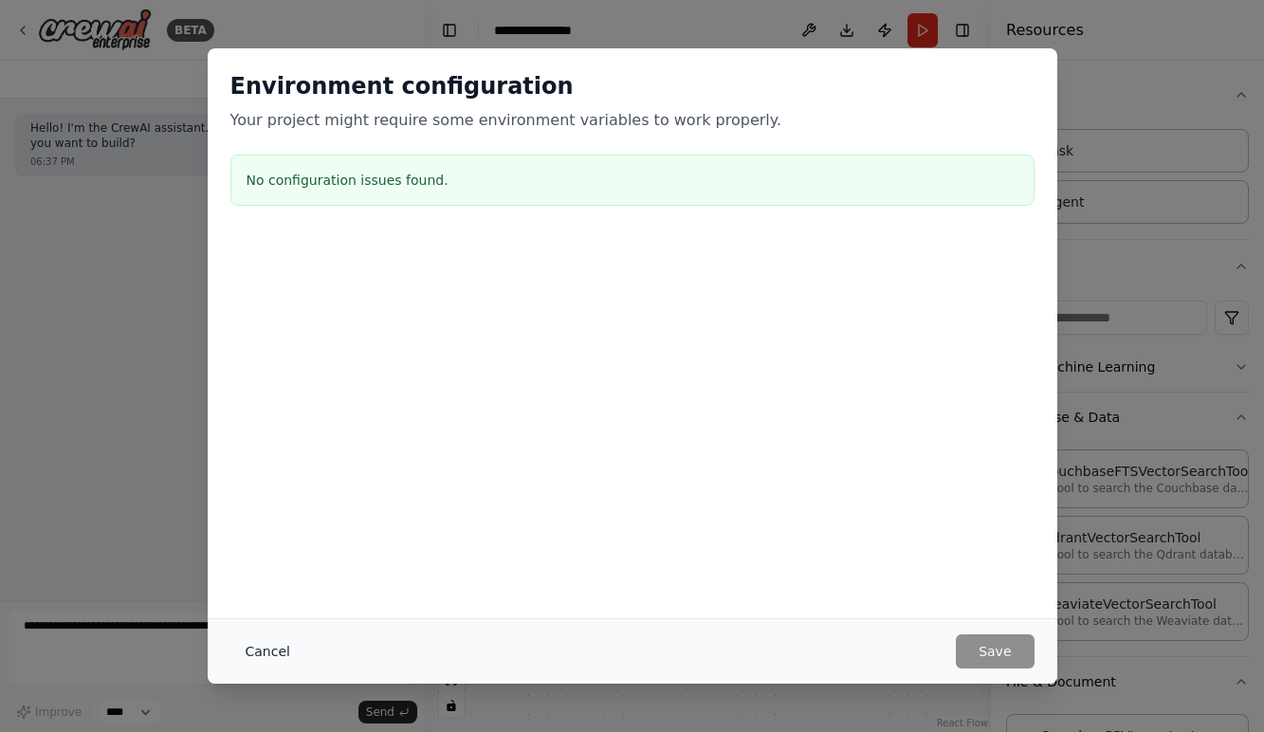
click at [281, 646] on button "Cancel" at bounding box center [267, 651] width 75 height 34
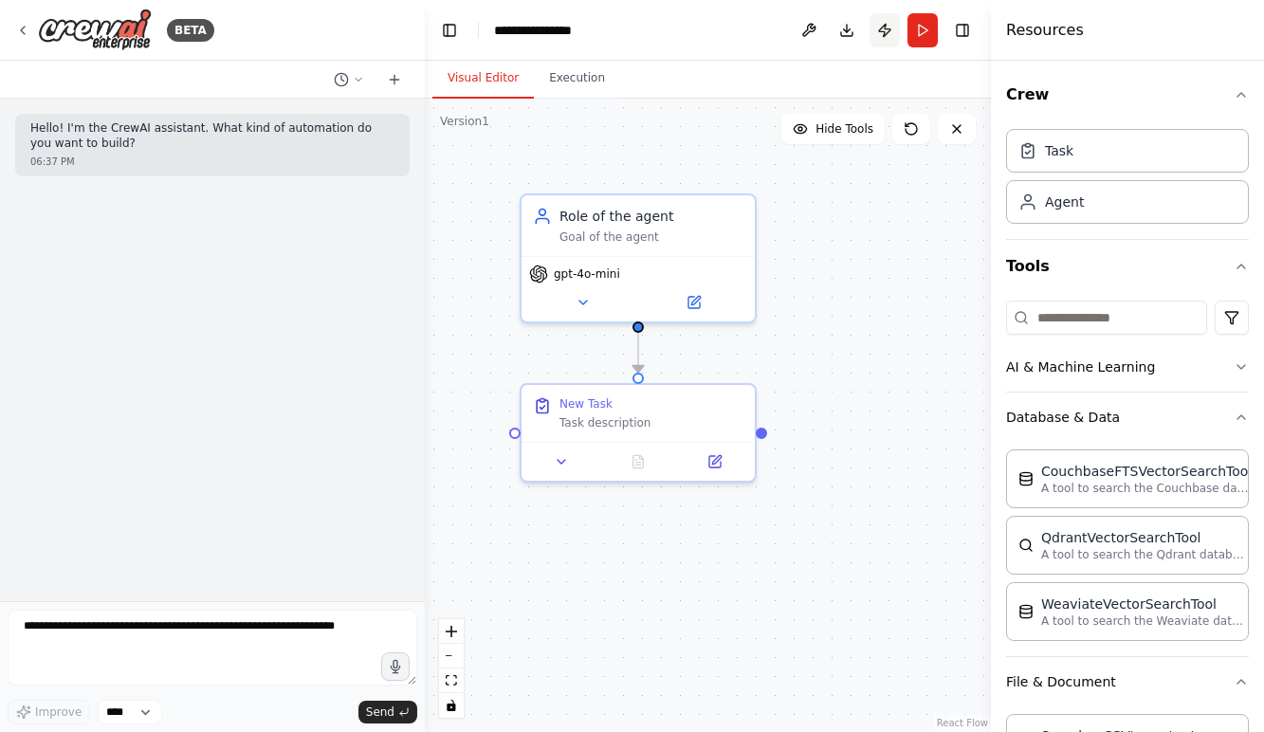
click at [892, 35] on button "Publish" at bounding box center [884, 30] width 30 height 34
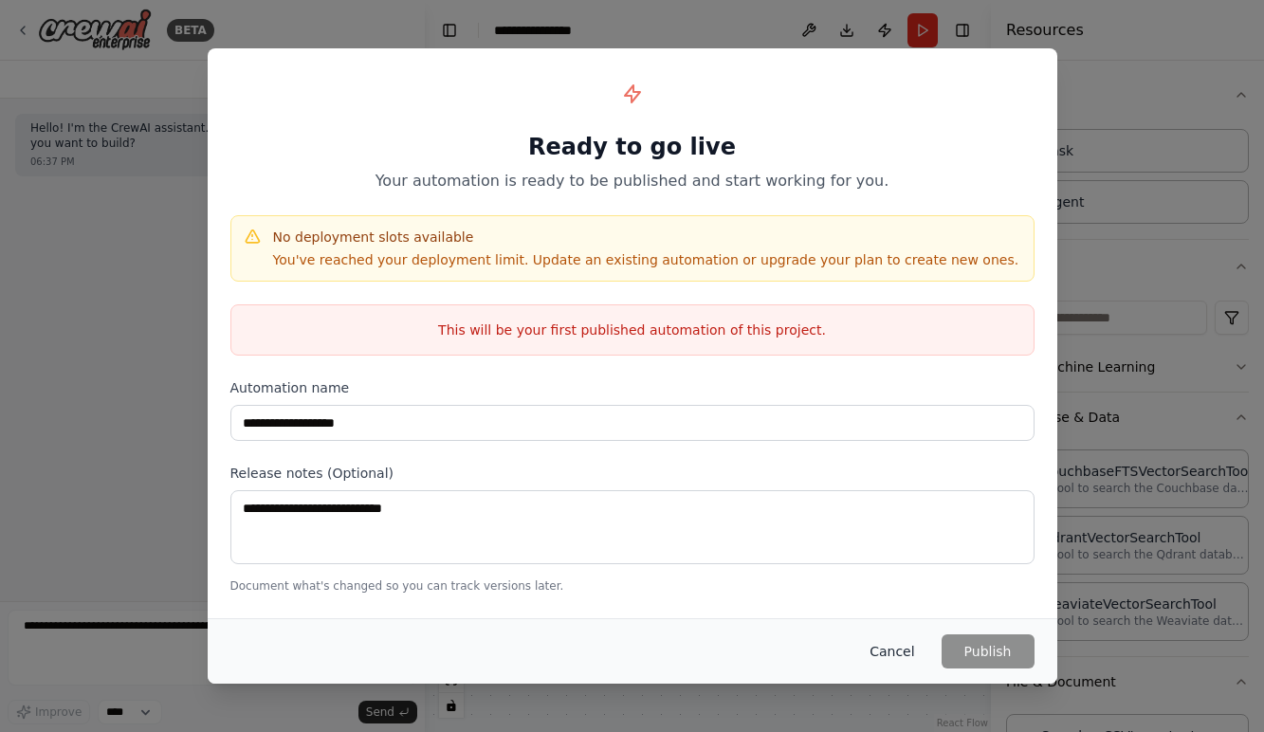
click at [906, 650] on button "Cancel" at bounding box center [891, 651] width 75 height 34
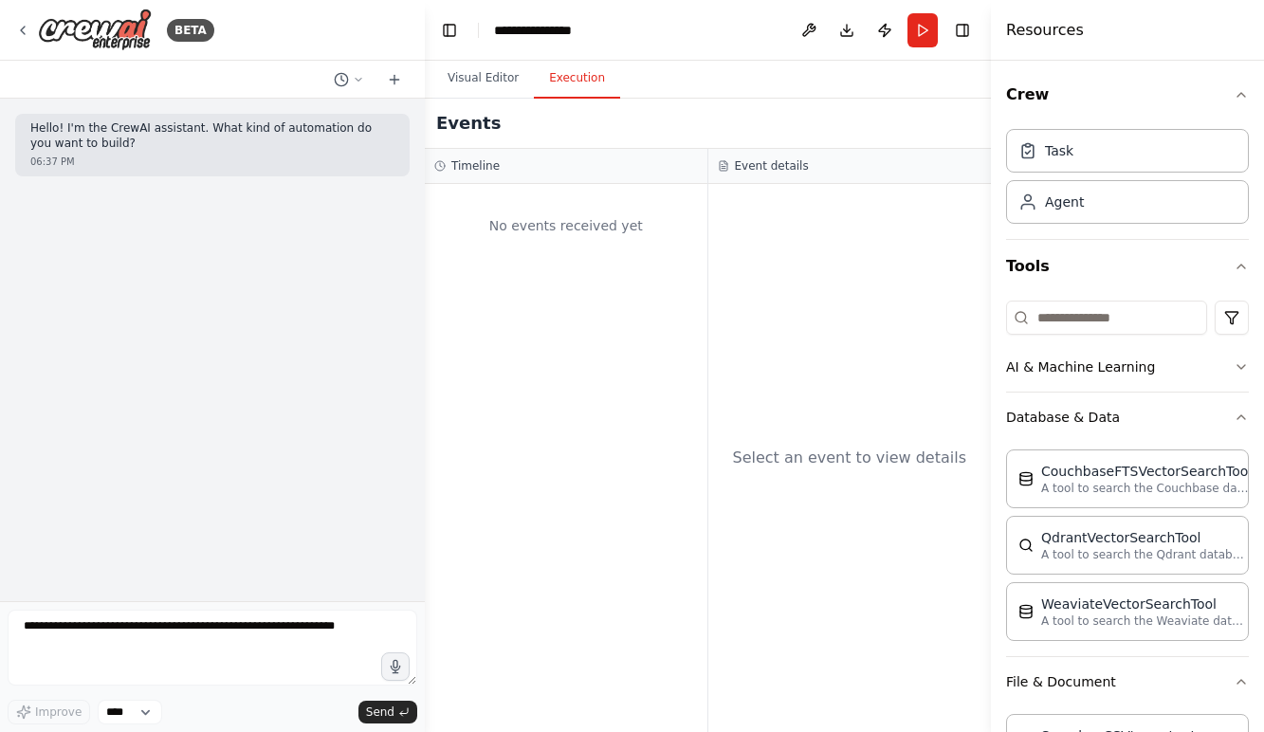
click at [574, 85] on button "Execution" at bounding box center [577, 79] width 86 height 40
click at [193, 633] on textarea at bounding box center [213, 648] width 410 height 76
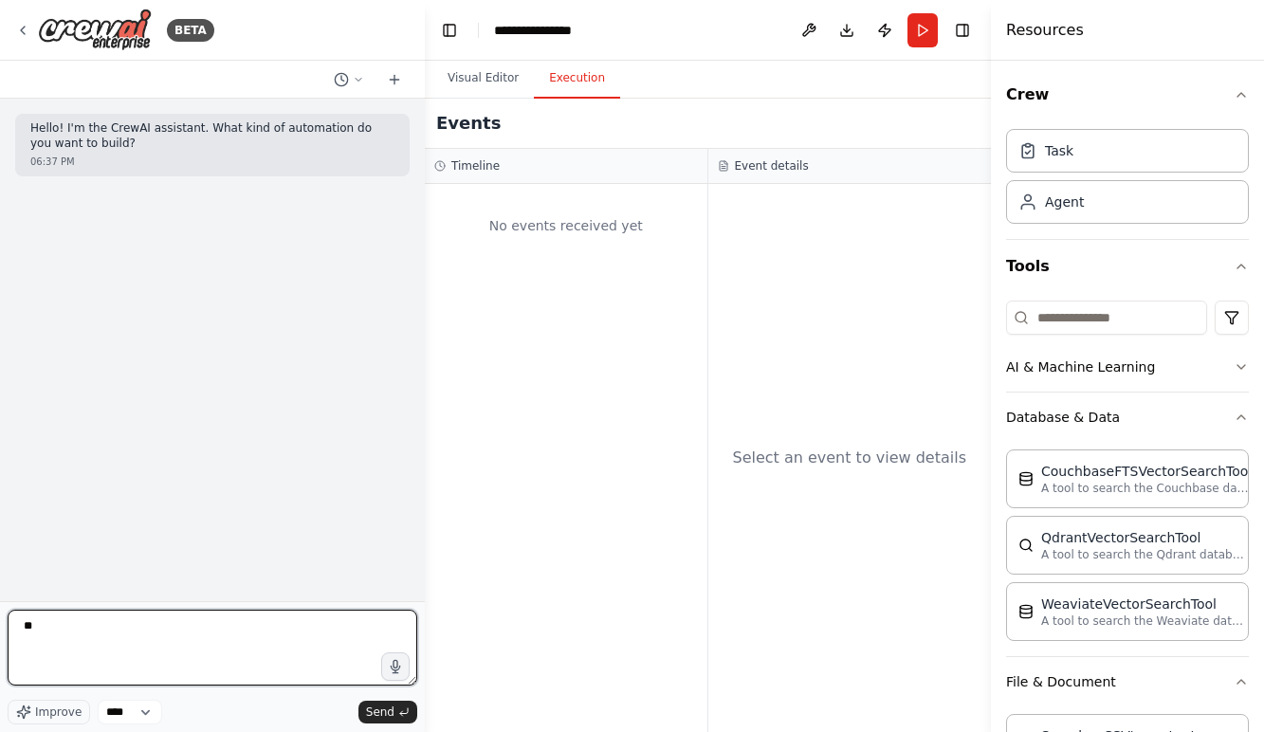
type textarea "*"
type textarea "**********"
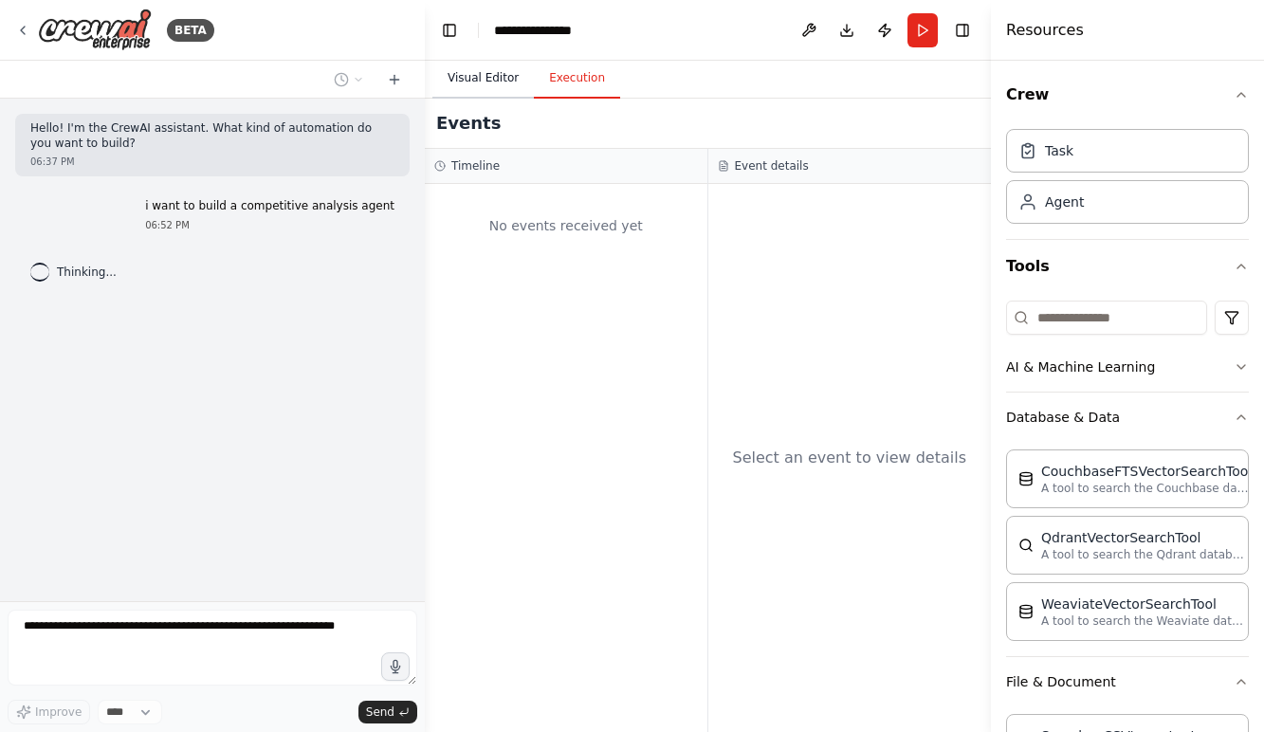
click at [472, 75] on button "Visual Editor" at bounding box center [482, 79] width 101 height 40
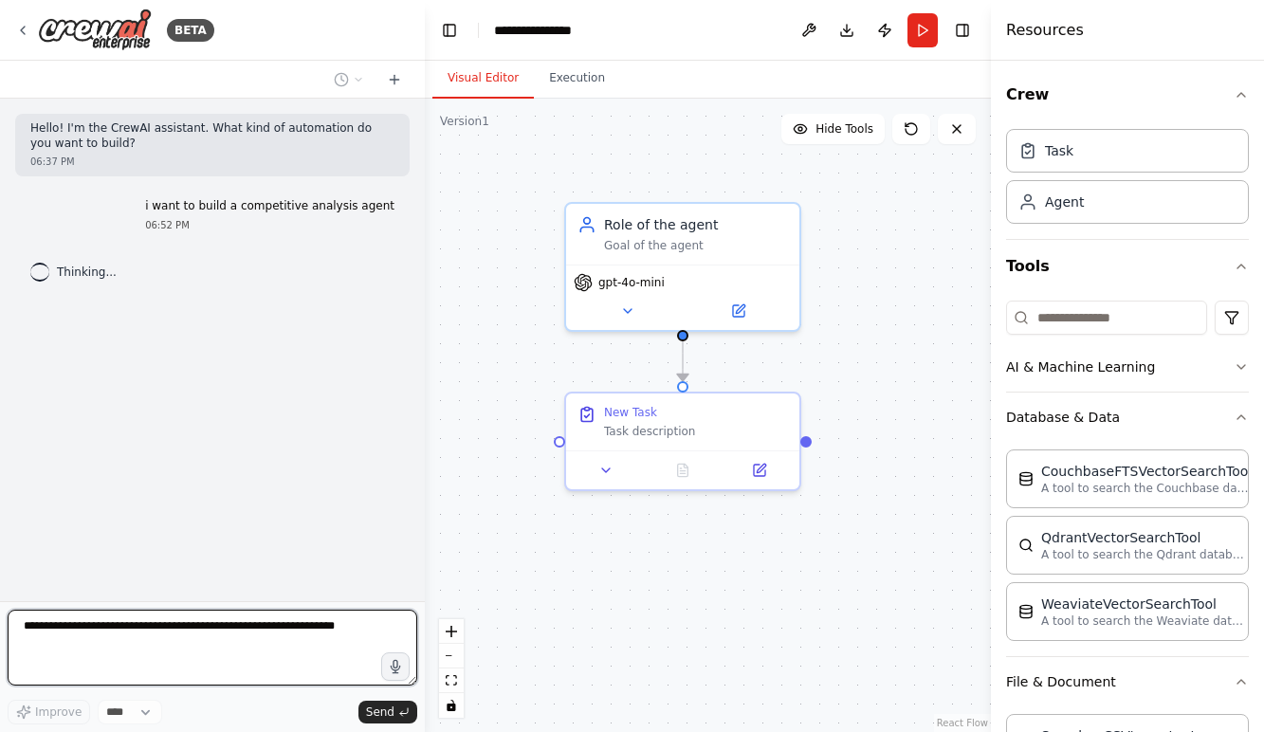
drag, startPoint x: 493, startPoint y: 355, endPoint x: 538, endPoint y: 363, distance: 45.4
click at [538, 363] on div ".deletable-edge-delete-btn { width: 20px; height: 20px; border: 0px solid #ffff…" at bounding box center [708, 415] width 566 height 633
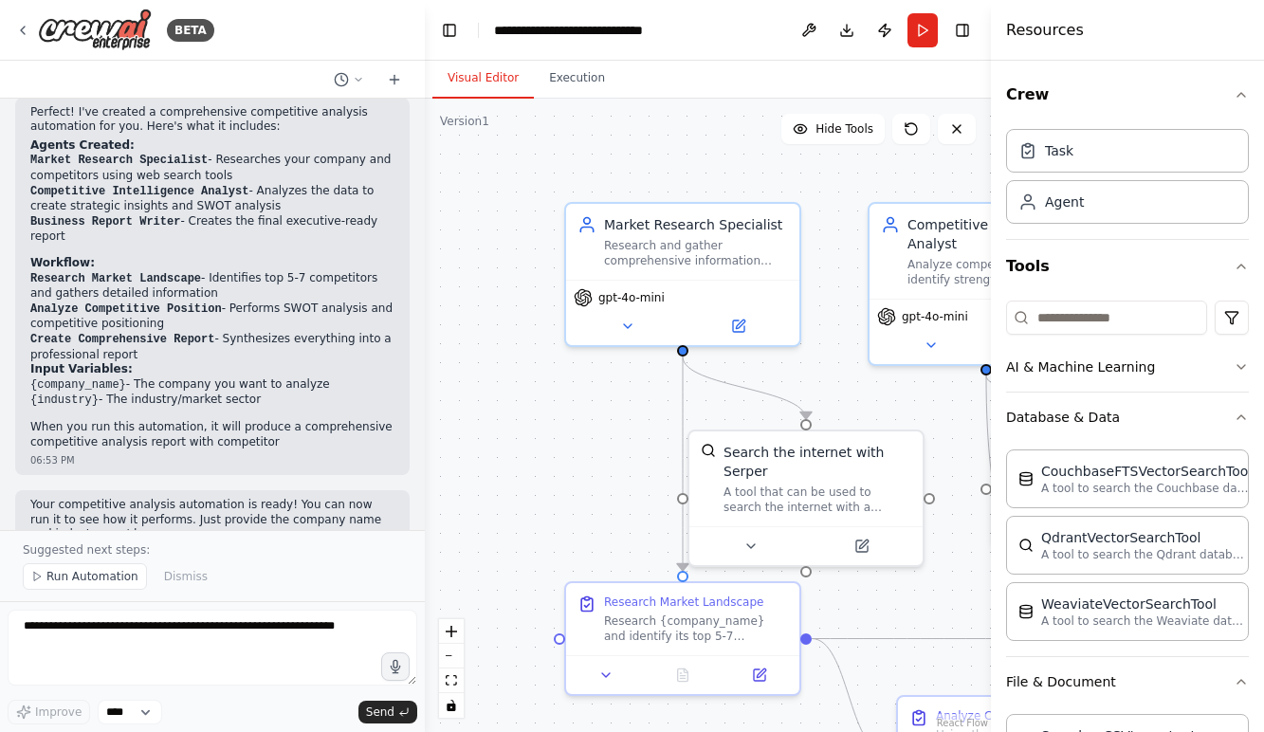
scroll to position [1635, 0]
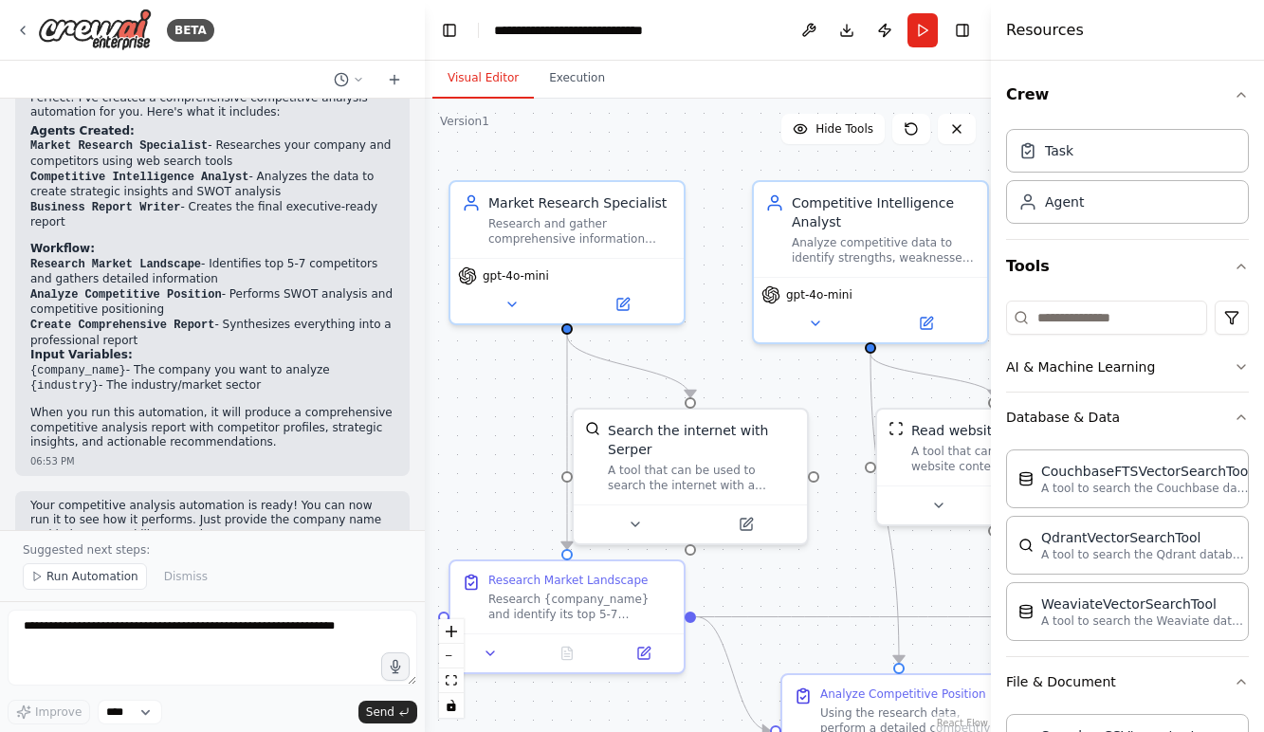
drag, startPoint x: 644, startPoint y: 407, endPoint x: 528, endPoint y: 385, distance: 117.7
click at [528, 385] on div ".deletable-edge-delete-btn { width: 20px; height: 20px; border: 0px solid #ffff…" at bounding box center [708, 415] width 566 height 633
